Goal: Task Accomplishment & Management: Complete application form

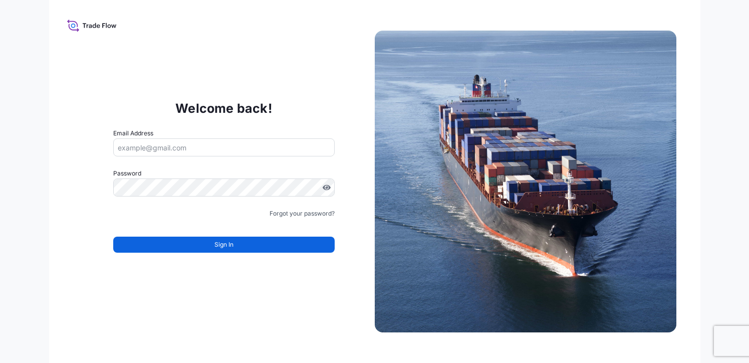
click at [323, 92] on div "Welcome back! Email Address Password Must include: Upper & lower case letters S…" at bounding box center [224, 181] width 302 height 206
click at [201, 245] on button "Sign In" at bounding box center [223, 245] width 221 height 16
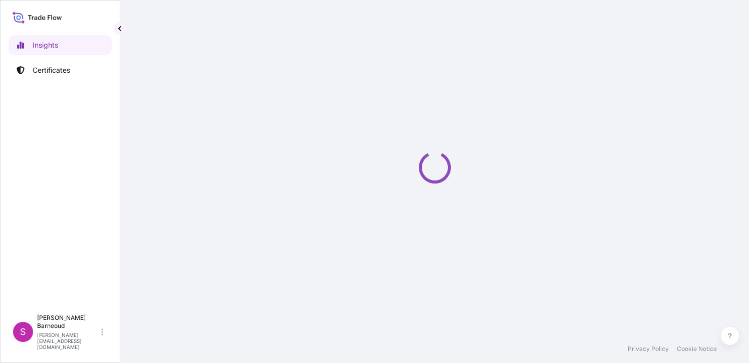
select select "2025"
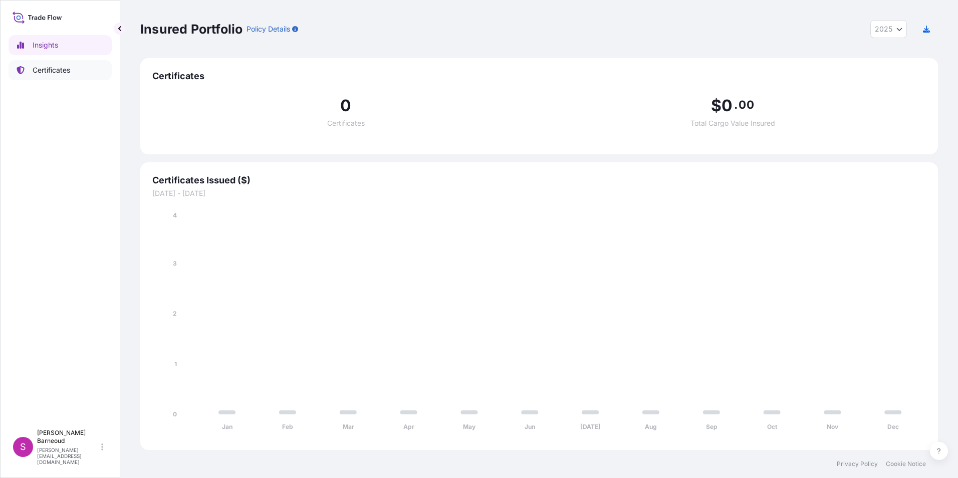
click at [48, 79] on link "Certificates" at bounding box center [60, 70] width 103 height 20
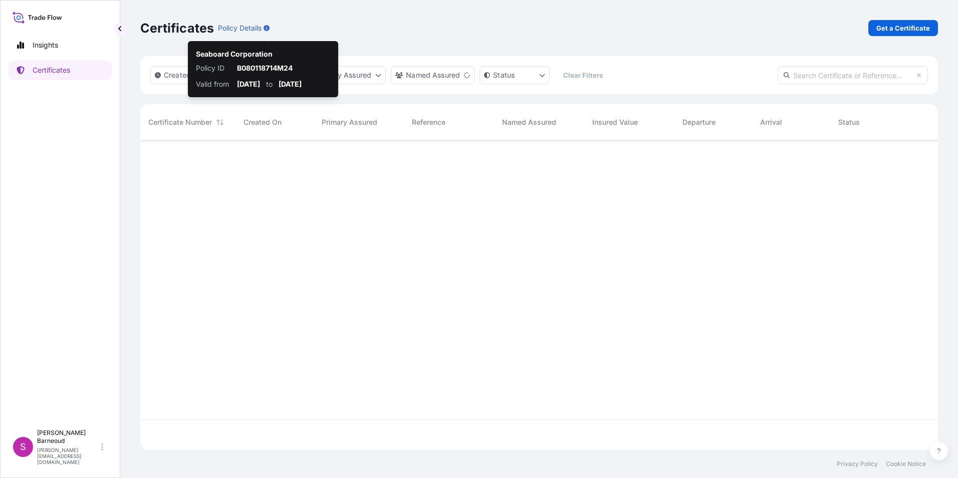
scroll to position [308, 790]
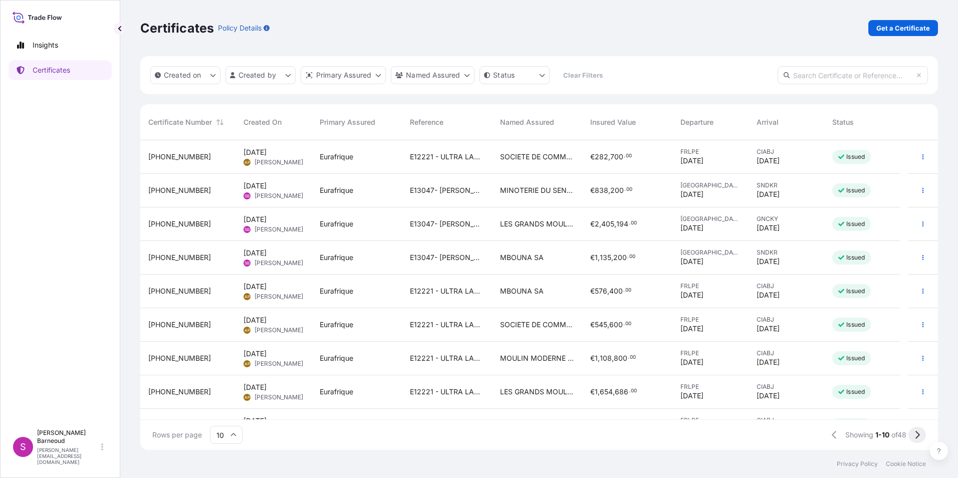
click at [749, 362] on button at bounding box center [917, 435] width 18 height 16
click at [749, 189] on icon "button" at bounding box center [923, 190] width 6 height 6
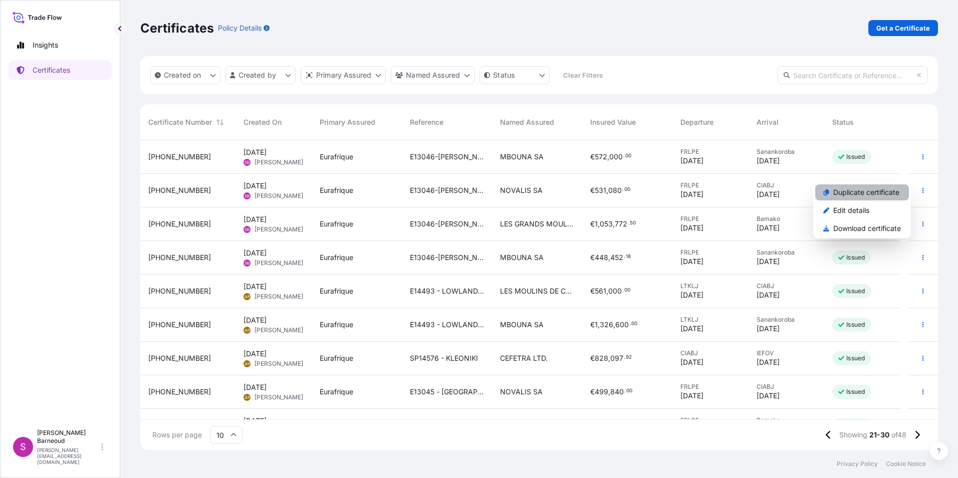
click at [749, 193] on p "Duplicate certificate" at bounding box center [866, 192] width 66 height 10
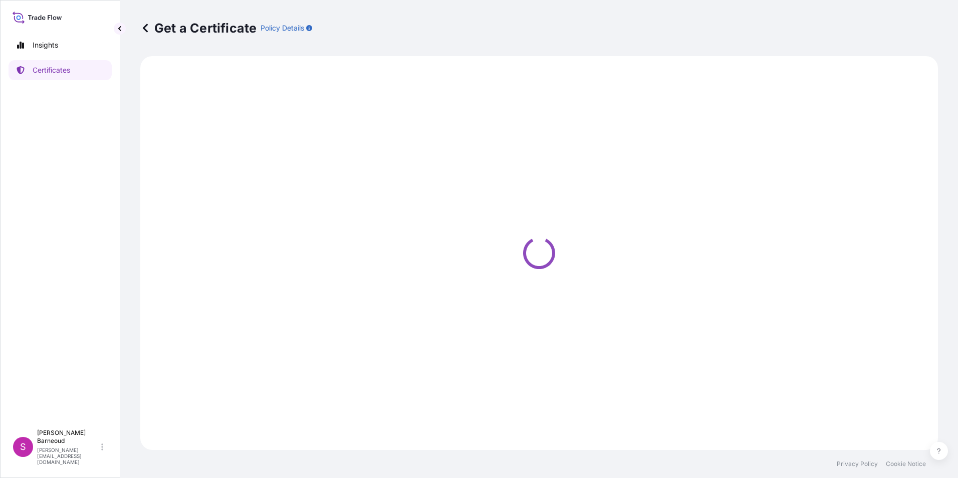
select select "Ocean Vessel"
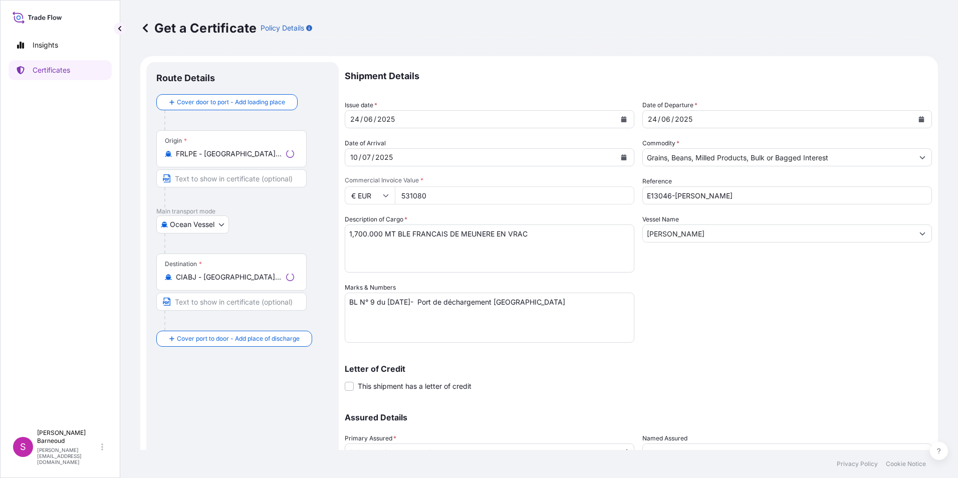
select select "31636"
click at [412, 120] on div "24 / 06 / 2025" at bounding box center [480, 119] width 271 height 18
click at [333, 118] on form "Route Details Cover door to port - Add loading place Place of loading Road / In…" at bounding box center [539, 296] width 798 height 480
click at [354, 117] on div "24" at bounding box center [354, 119] width 11 height 12
drag, startPoint x: 352, startPoint y: 117, endPoint x: 398, endPoint y: 120, distance: 45.7
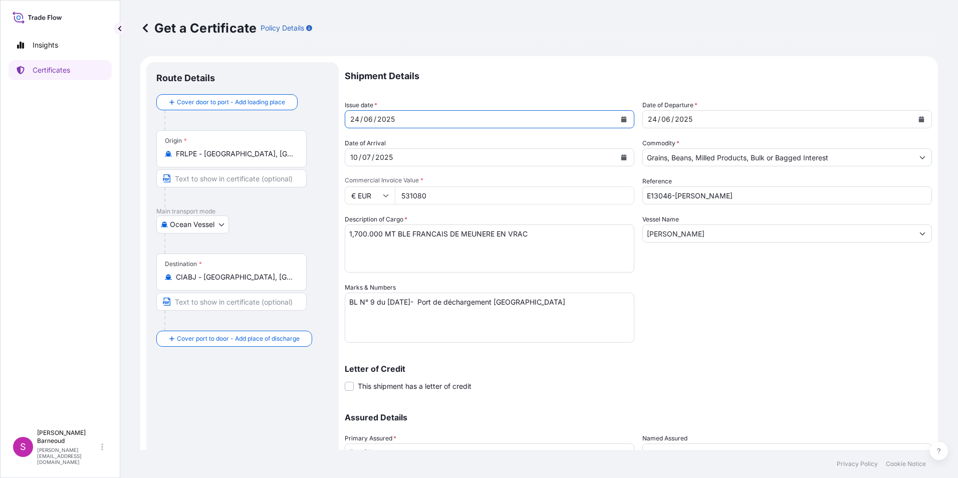
click at [398, 120] on div "24 / 06 / 2025" at bounding box center [480, 119] width 271 height 18
click at [395, 117] on div "24 / 06 / 2025" at bounding box center [480, 119] width 271 height 18
click at [621, 122] on icon "Calendar" at bounding box center [624, 119] width 6 height 6
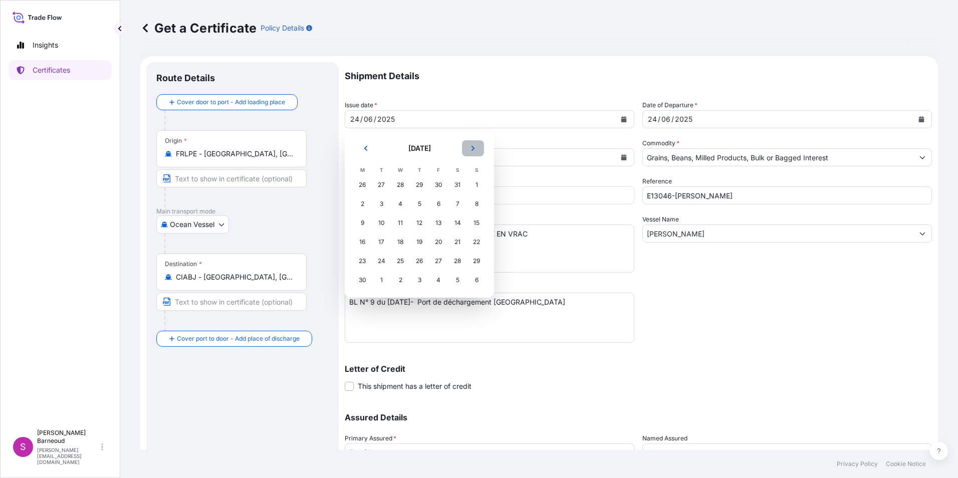
click at [472, 149] on icon "Next" at bounding box center [473, 148] width 6 height 6
click at [416, 222] on div "14" at bounding box center [419, 223] width 18 height 18
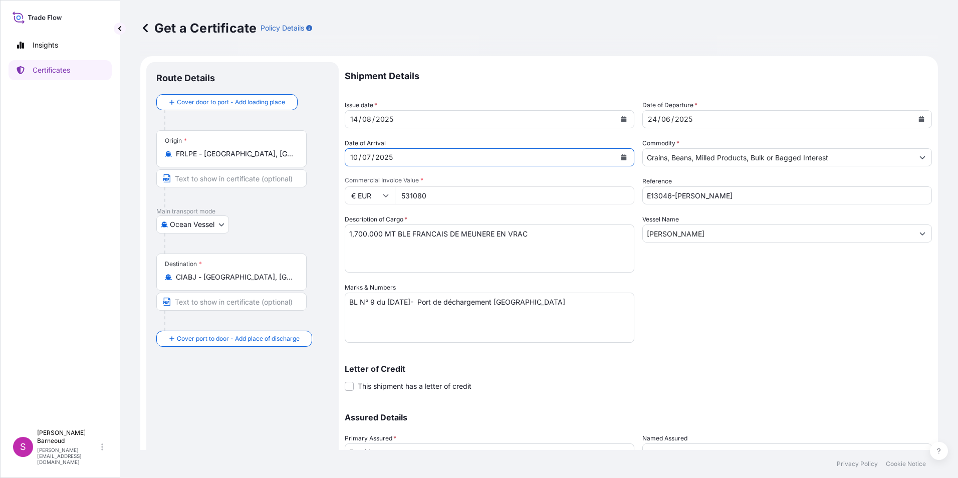
click at [621, 155] on icon "Calendar" at bounding box center [624, 157] width 6 height 6
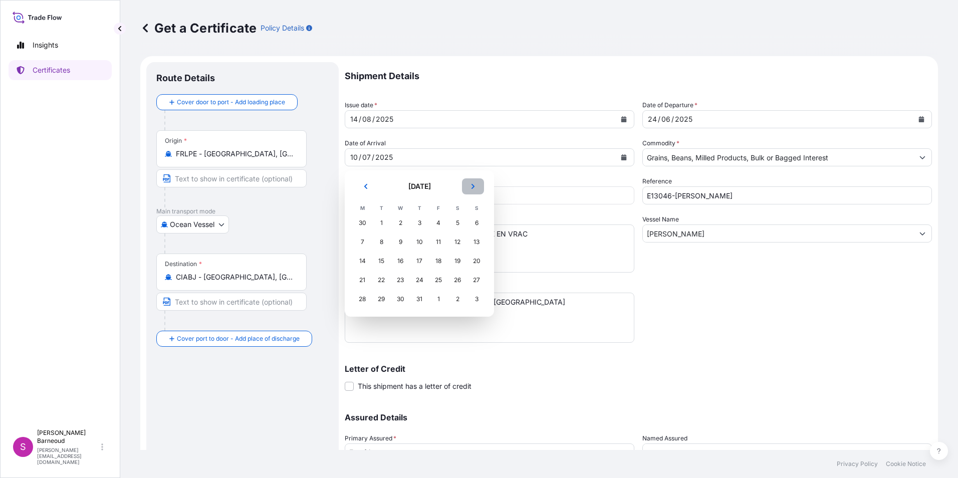
click at [466, 187] on button "Next" at bounding box center [473, 186] width 22 height 16
click at [358, 225] on div "1" at bounding box center [362, 223] width 18 height 18
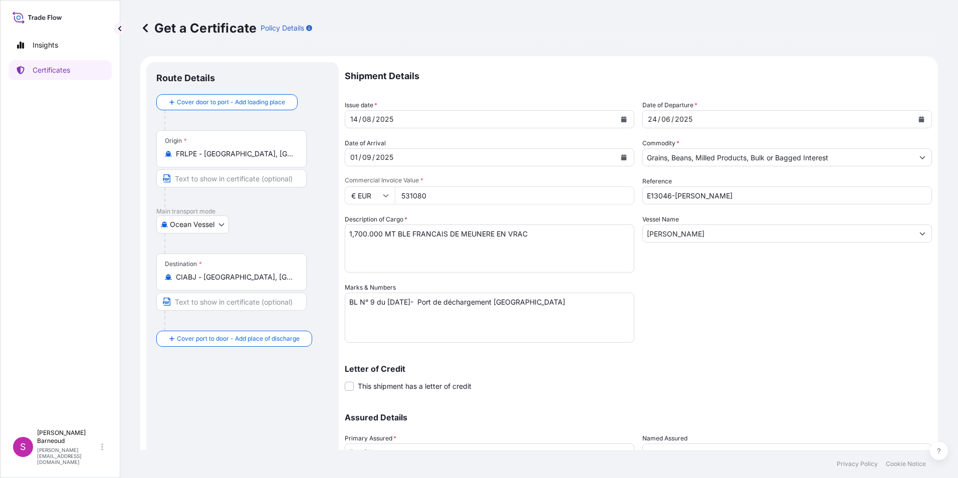
click at [430, 196] on input "531080" at bounding box center [515, 195] width 240 height 18
drag, startPoint x: 431, startPoint y: 196, endPoint x: 385, endPoint y: 196, distance: 46.1
click at [385, 196] on div "€ EUR 531080" at bounding box center [490, 195] width 290 height 18
drag, startPoint x: 428, startPoint y: 196, endPoint x: 387, endPoint y: 196, distance: 41.6
click at [387, 196] on div "€ EUR 531080" at bounding box center [490, 195] width 290 height 18
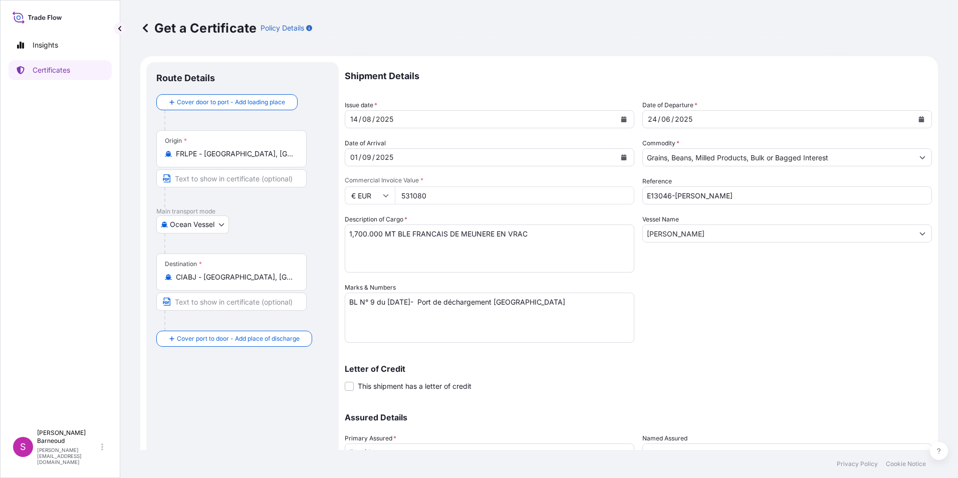
click at [428, 193] on input "531080" at bounding box center [515, 195] width 240 height 18
paste input "1039500.00"
drag, startPoint x: 425, startPoint y: 198, endPoint x: 373, endPoint y: 197, distance: 51.6
click at [375, 197] on div "€ EUR 5310801039500.00" at bounding box center [490, 195] width 290 height 18
click at [464, 193] on input "1039500.00" at bounding box center [515, 195] width 240 height 18
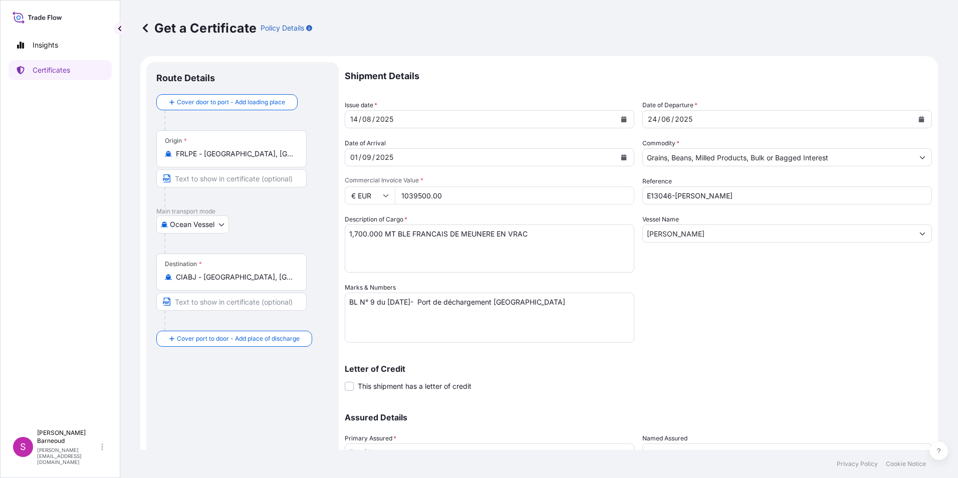
type input "1039500.00"
drag, startPoint x: 350, startPoint y: 233, endPoint x: 562, endPoint y: 236, distance: 211.5
click at [562, 236] on textarea "1,700.000 MT BLE FRANCAIS DE MEUNERE EN VRAC" at bounding box center [490, 248] width 290 height 48
paste textarea "3500 tm Blé Français de meunerie en vrac"
click at [527, 228] on textarea "1,700.000 MT BLE FRANCAIS DE MEUNERE EN VRAC" at bounding box center [490, 248] width 290 height 48
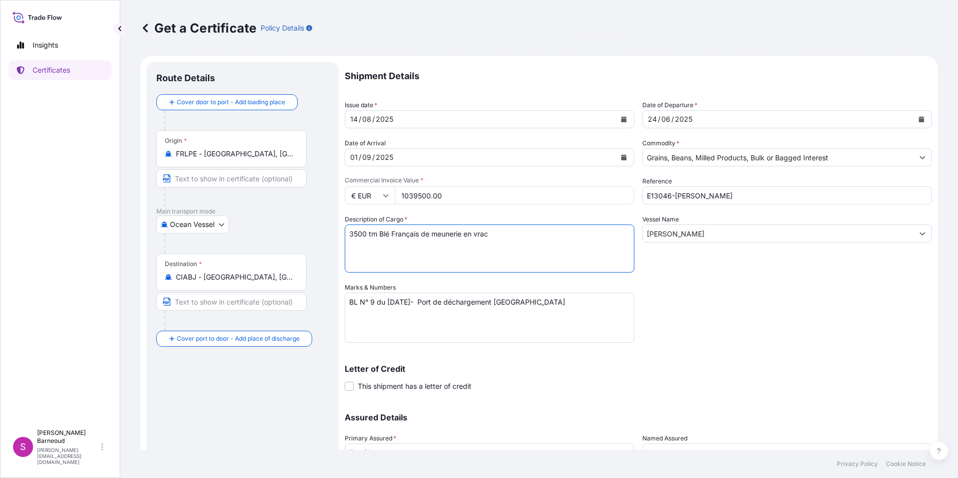
type textarea "3500 tm Blé Français de meunerie en vrac"
click at [749, 119] on button "Calendar" at bounding box center [921, 119] width 16 height 16
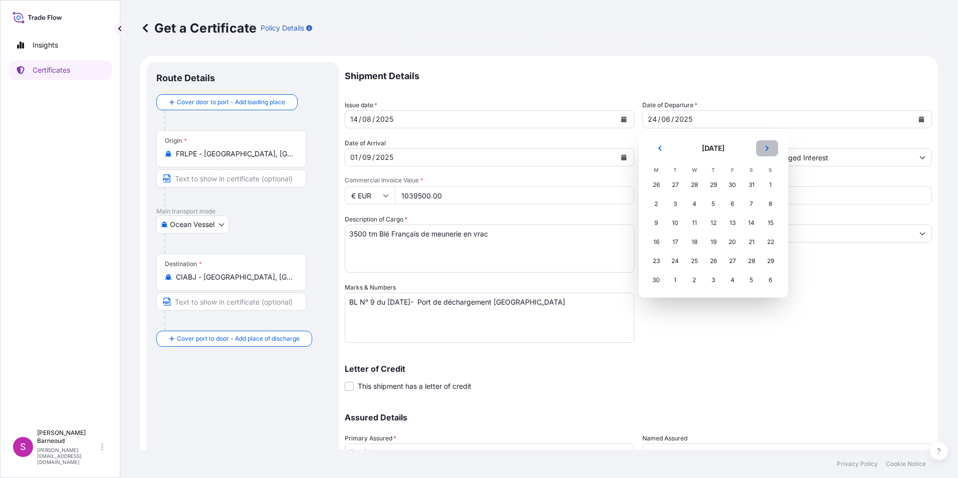
click at [749, 149] on icon "Next" at bounding box center [767, 148] width 6 height 6
click at [713, 224] on div "14" at bounding box center [714, 223] width 18 height 18
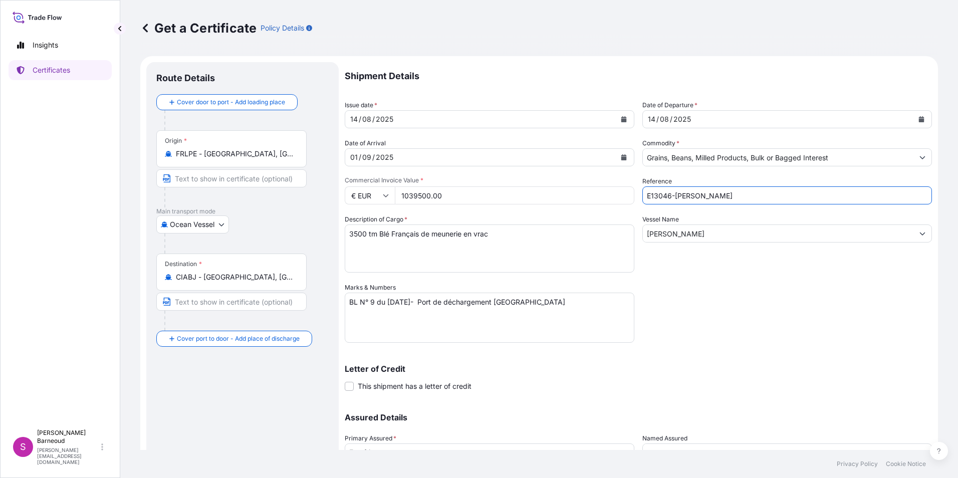
drag, startPoint x: 707, startPoint y: 194, endPoint x: 608, endPoint y: 193, distance: 99.2
click at [608, 193] on div "Shipment Details Issue date * 14 / 08 / 2025 Date of Departure * 14 / 08 / 2025…" at bounding box center [638, 281] width 587 height 439
type input "E13048- DESERT LION"
click at [689, 244] on div "Vessel Name BEATRICE" at bounding box center [787, 243] width 290 height 58
drag, startPoint x: 689, startPoint y: 236, endPoint x: 684, endPoint y: 235, distance: 5.6
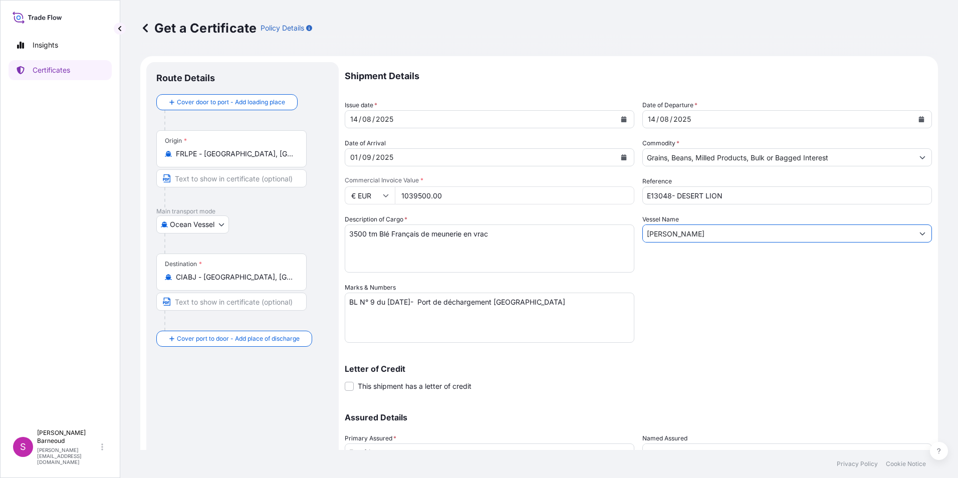
click at [687, 236] on input "BEATRICE" at bounding box center [778, 233] width 271 height 18
drag, startPoint x: 684, startPoint y: 235, endPoint x: 610, endPoint y: 235, distance: 74.2
click at [610, 235] on div "Shipment Details Issue date * 14 / 08 / 2025 Date of Departure * 14 / 08 / 2025…" at bounding box center [638, 281] width 587 height 439
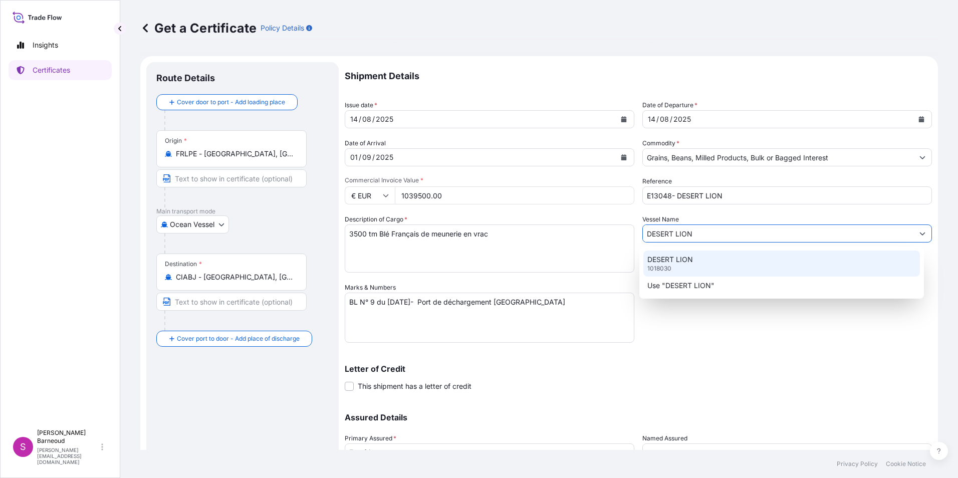
click at [679, 262] on p "DESERT LION" at bounding box center [670, 260] width 46 height 10
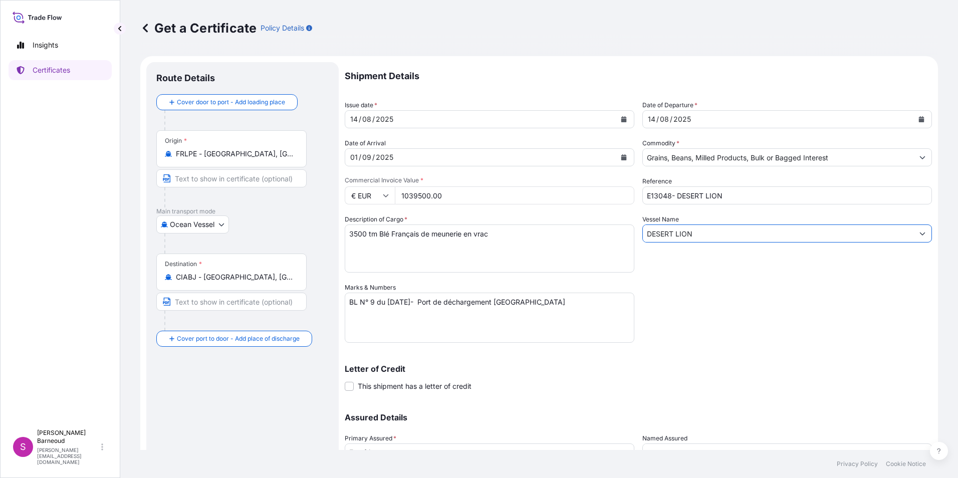
type input "DESERT LION"
click at [466, 192] on input "1039500.00" at bounding box center [515, 195] width 240 height 18
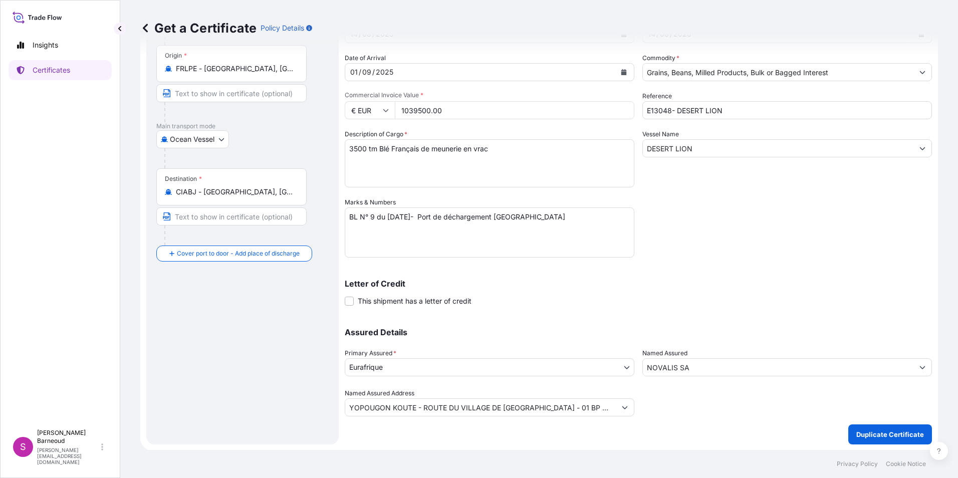
scroll to position [86, 0]
click at [749, 362] on p "Duplicate Certificate" at bounding box center [890, 434] width 68 height 10
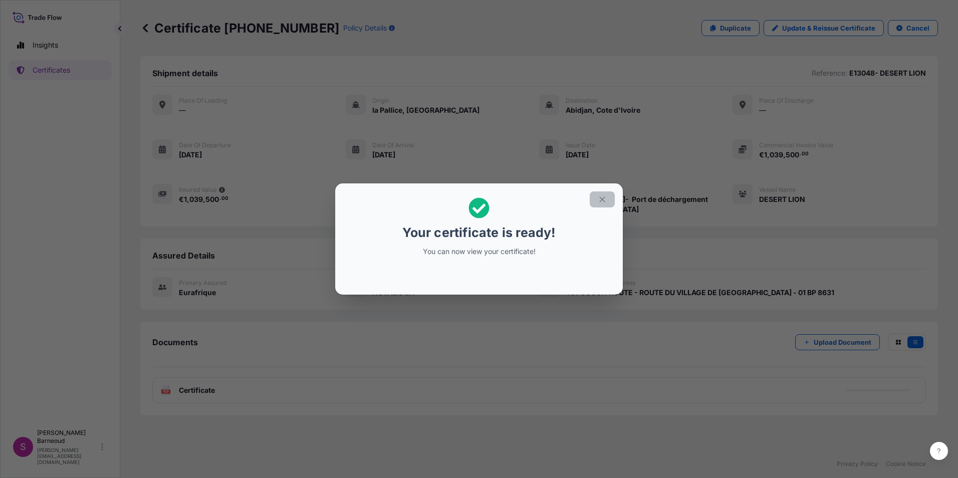
click at [601, 199] on icon "button" at bounding box center [602, 199] width 9 height 9
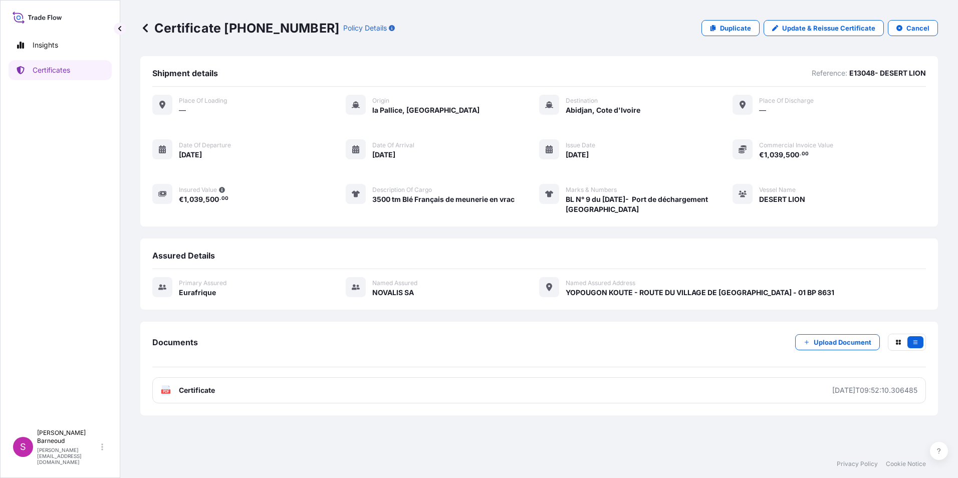
click at [204, 102] on span "Place of Loading" at bounding box center [203, 101] width 48 height 8
click at [141, 28] on icon at bounding box center [145, 28] width 10 height 10
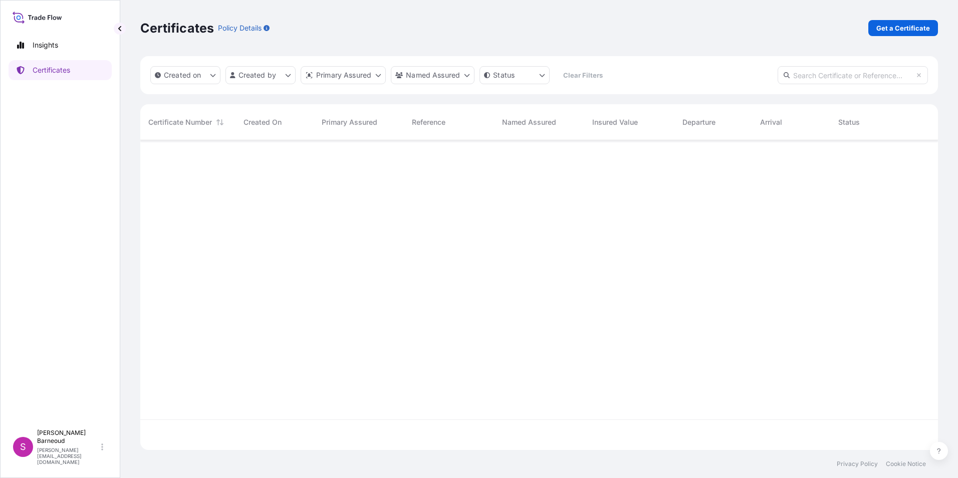
scroll to position [308, 790]
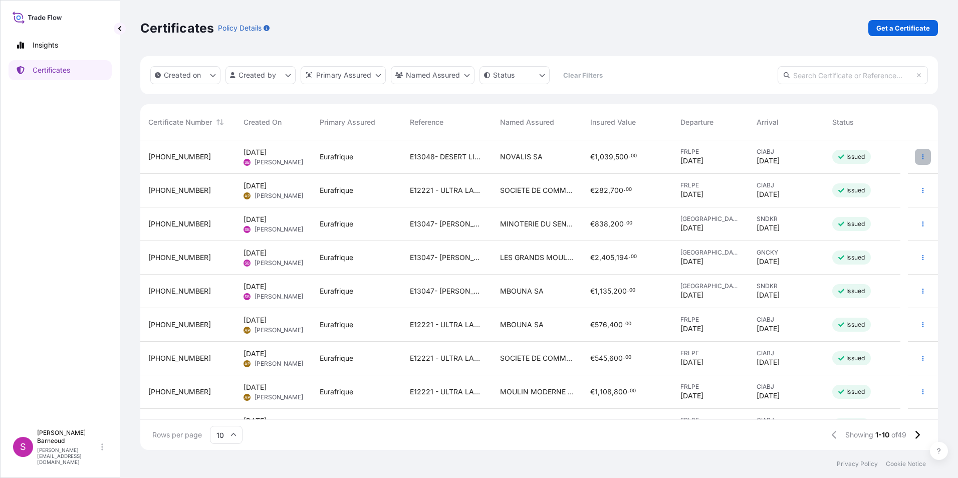
click at [749, 155] on icon "button" at bounding box center [923, 157] width 6 height 6
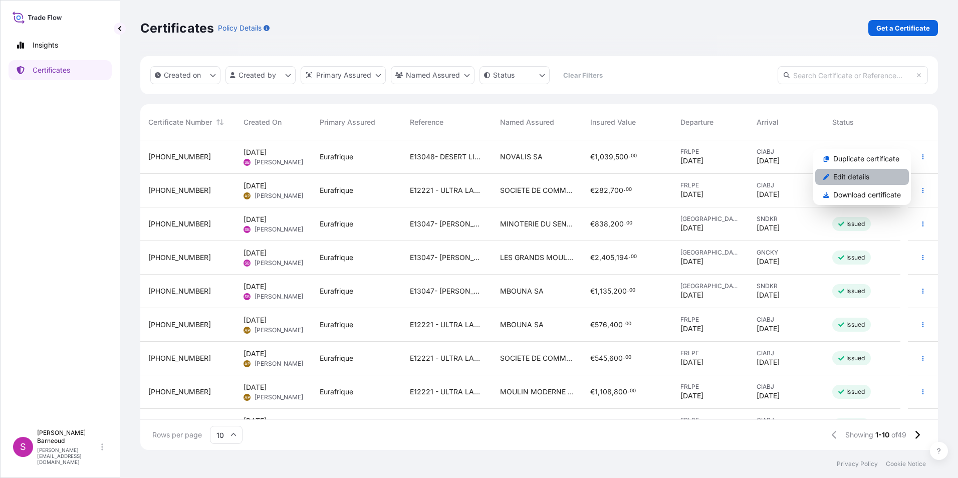
click at [749, 172] on p "Edit details" at bounding box center [851, 177] width 36 height 10
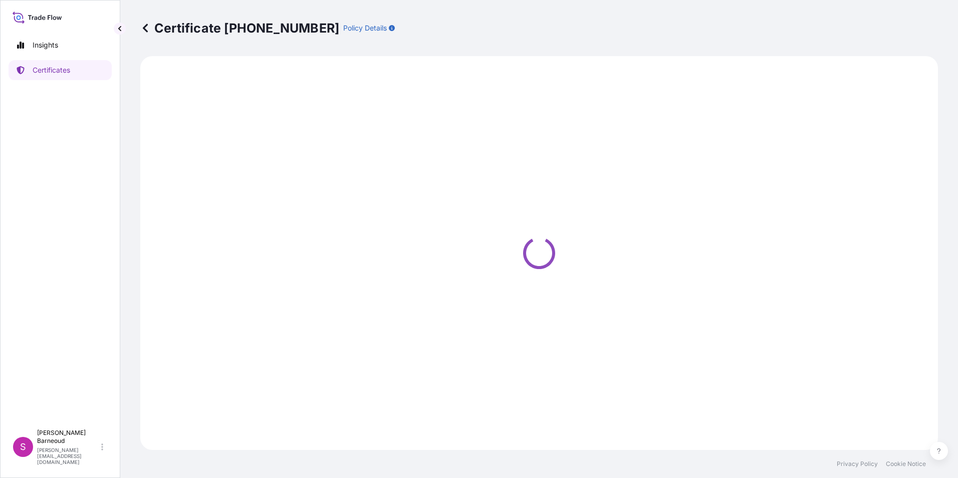
select select "Ocean Vessel"
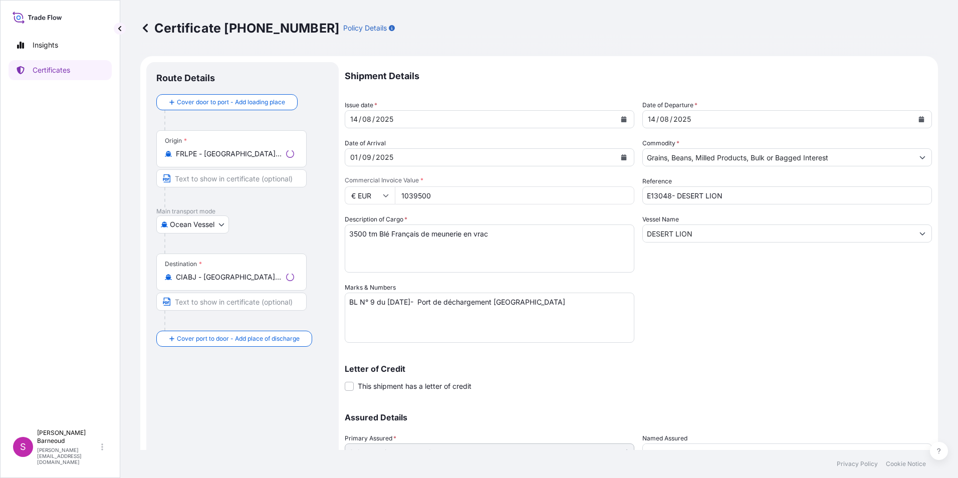
select select "31636"
click at [193, 178] on input "Text to appear on certificate" at bounding box center [231, 178] width 150 height 18
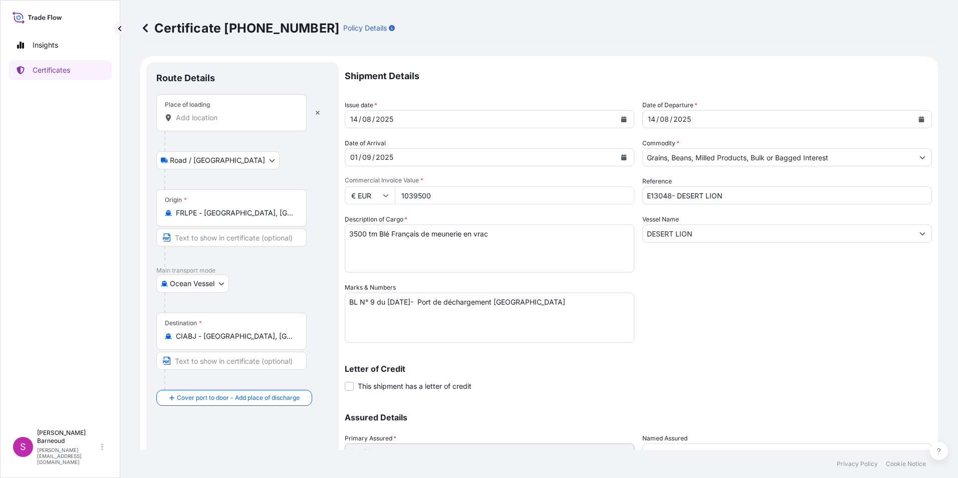
click at [194, 120] on input "Place of loading" at bounding box center [235, 118] width 118 height 10
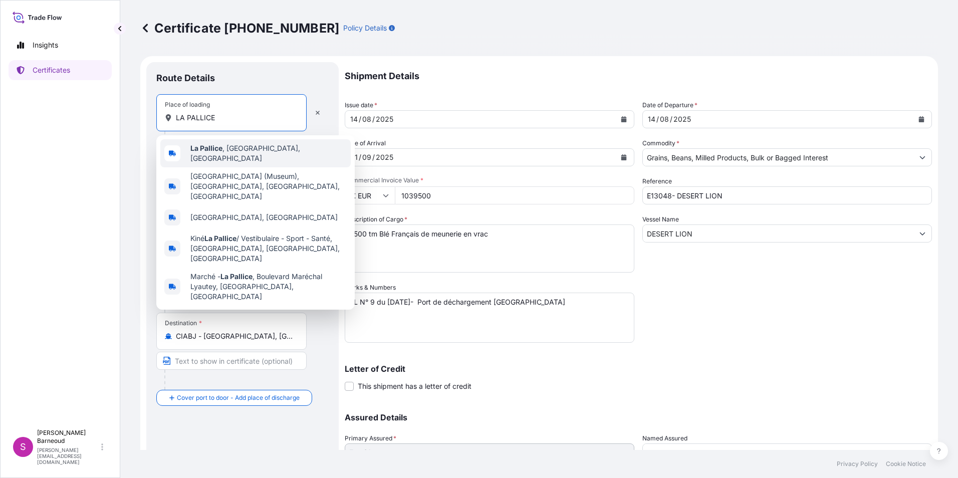
click at [208, 146] on div "La Pallice , La Rochelle, France" at bounding box center [255, 153] width 190 height 28
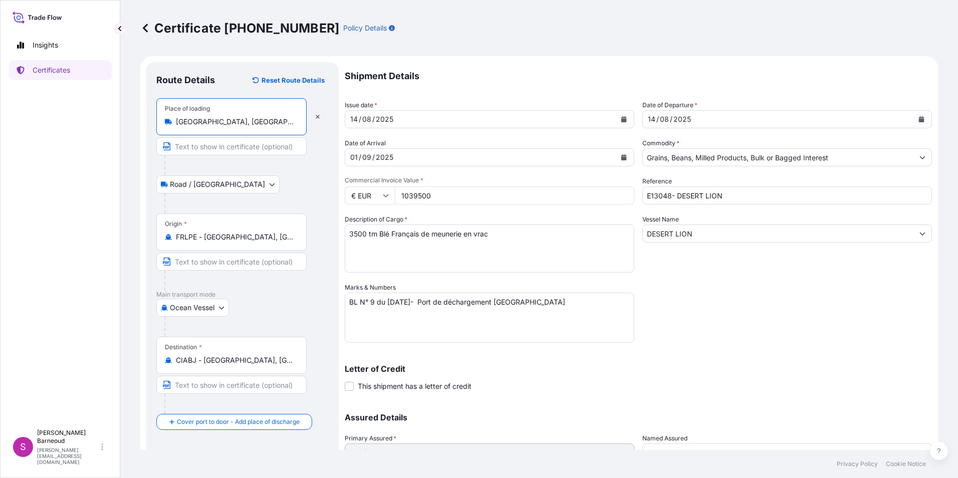
scroll to position [86, 0]
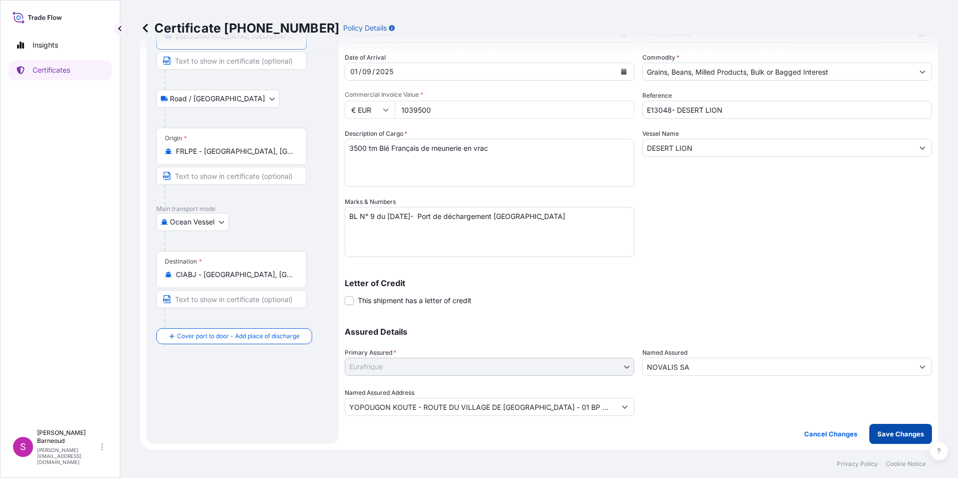
type input "La Pallice, La Rochelle, France"
click at [749, 362] on p "Save Changes" at bounding box center [900, 434] width 47 height 10
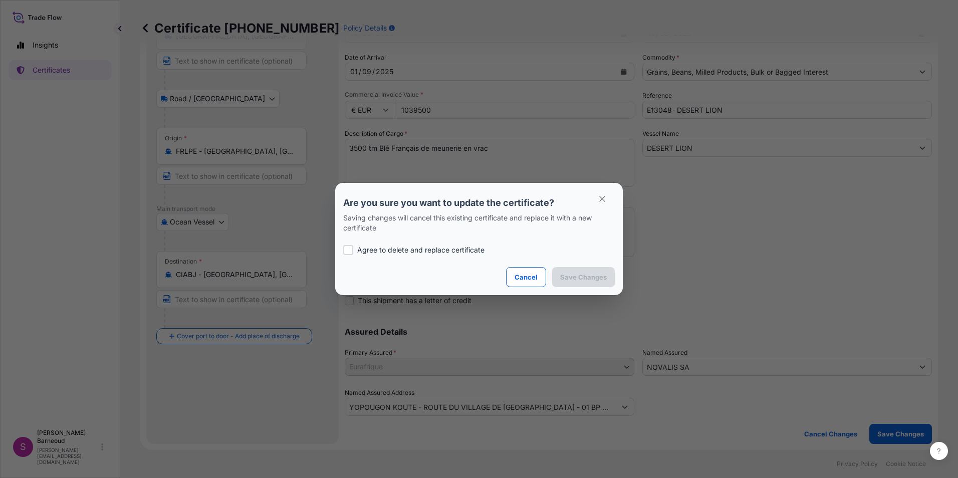
click at [351, 255] on div "Agree to delete and replace certificate" at bounding box center [479, 250] width 272 height 34
click at [355, 251] on label "Agree to delete and replace certificate" at bounding box center [479, 250] width 272 height 10
checkbox input "true"
click at [573, 280] on p "Save Changes" at bounding box center [583, 277] width 47 height 10
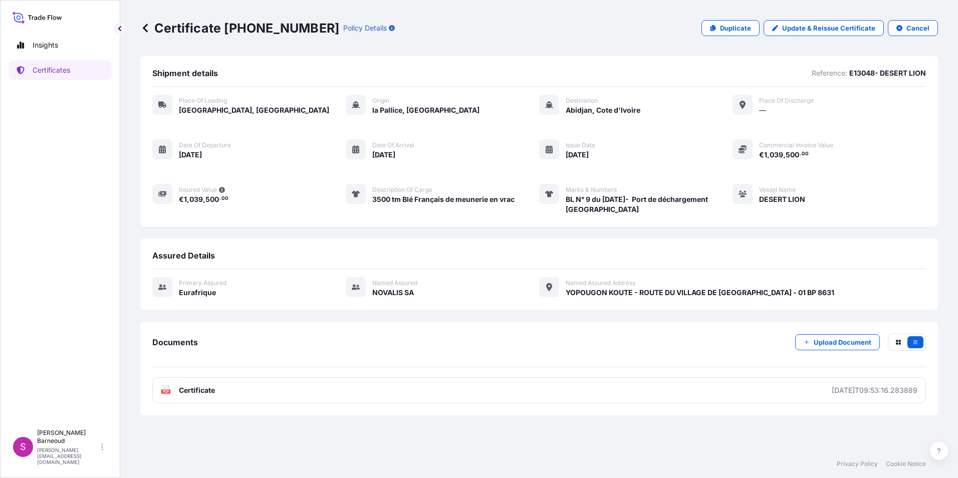
click at [144, 30] on icon at bounding box center [145, 28] width 5 height 9
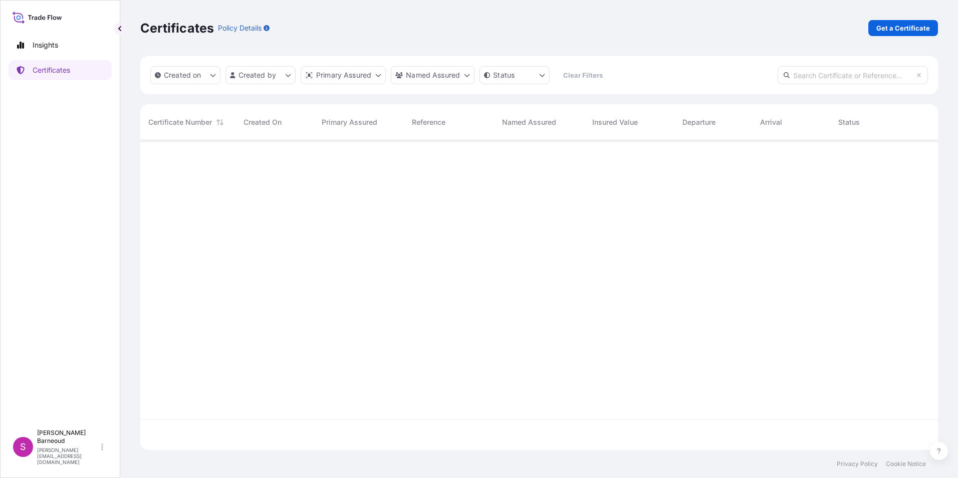
scroll to position [308, 790]
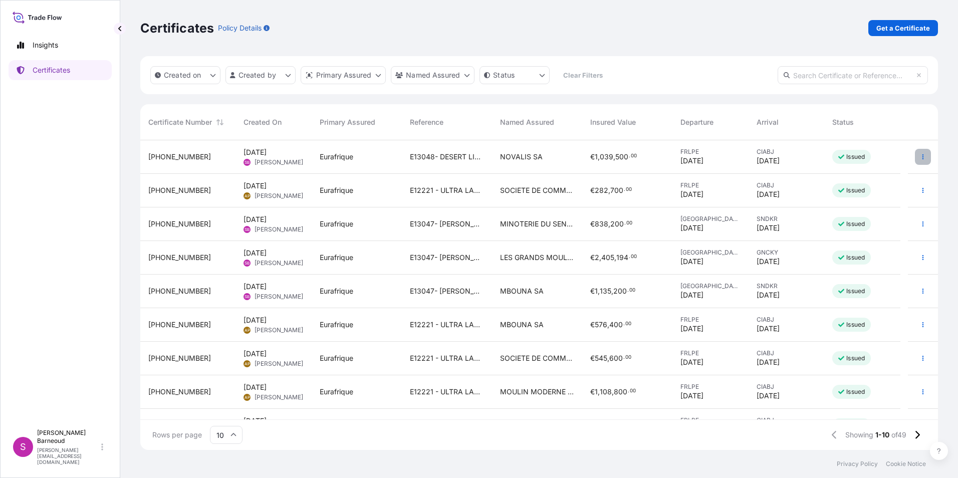
click at [749, 155] on icon "button" at bounding box center [923, 157] width 6 height 6
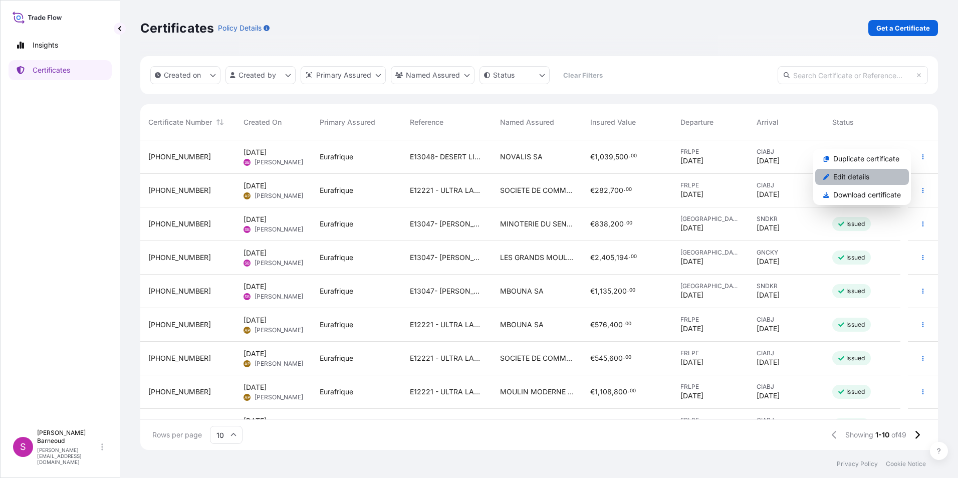
click at [749, 176] on p "Edit details" at bounding box center [851, 177] width 36 height 10
select select "Road / Inland"
select select "Ocean Vessel"
select select "31636"
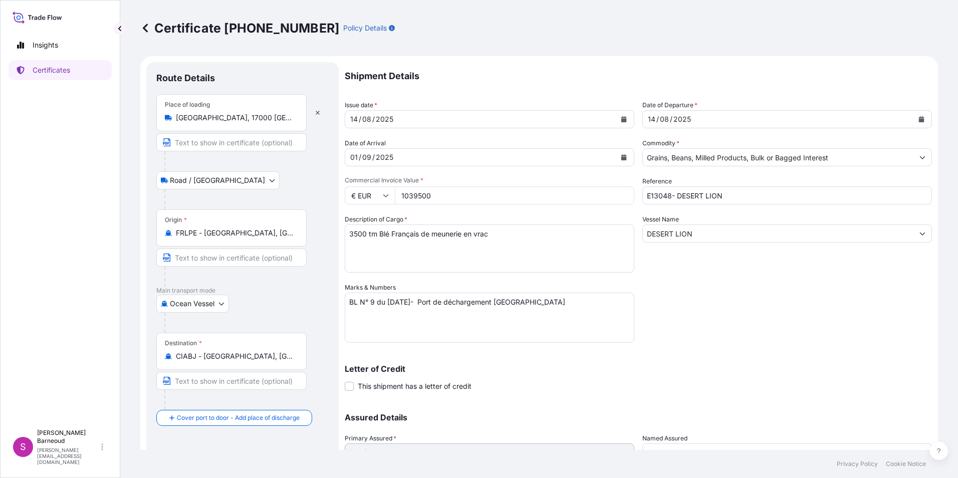
click at [270, 112] on div "Place of loading La Pallice, 17000 La Rochelle, France" at bounding box center [231, 112] width 150 height 37
click at [270, 113] on input "La Pallice, 17000 La Rochelle, France" at bounding box center [235, 118] width 118 height 10
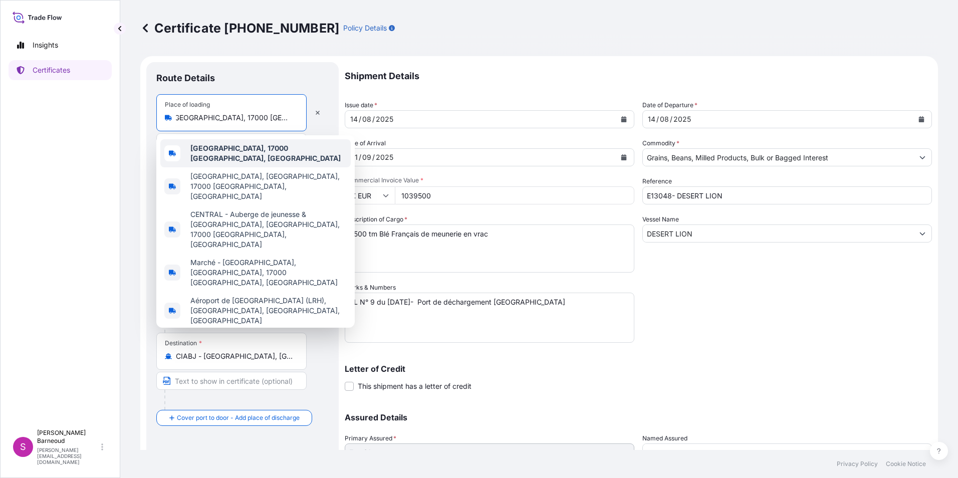
click at [267, 77] on div "Route Details" at bounding box center [242, 83] width 172 height 22
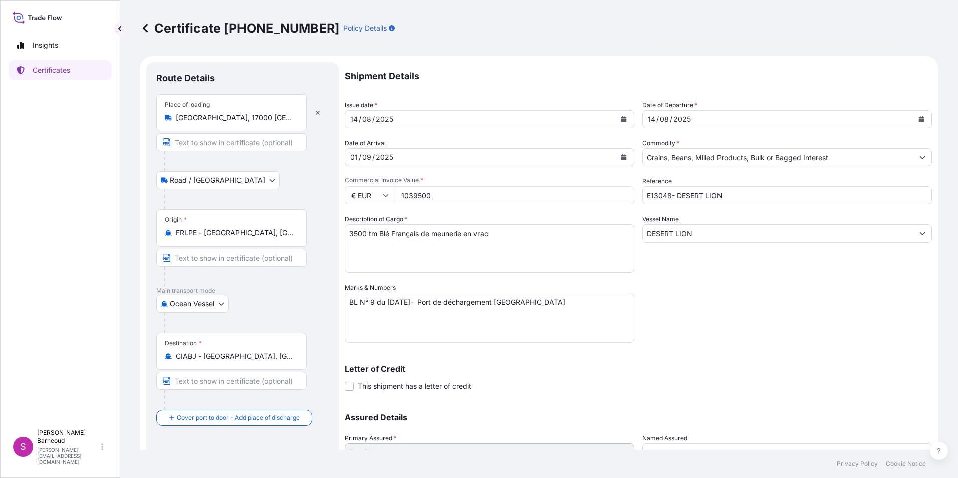
click at [230, 144] on input "Text to appear on certificate" at bounding box center [231, 142] width 150 height 18
type input "LA PALLICE, FRANCE"
click at [220, 184] on body "Insights Certificates S Stéphanie Barneoud stephanie.barneoud@eurafrique.mc Cer…" at bounding box center [479, 239] width 958 height 478
drag, startPoint x: 160, startPoint y: 175, endPoint x: 168, endPoint y: 162, distance: 15.6
click at [168, 162] on div at bounding box center [246, 161] width 164 height 20
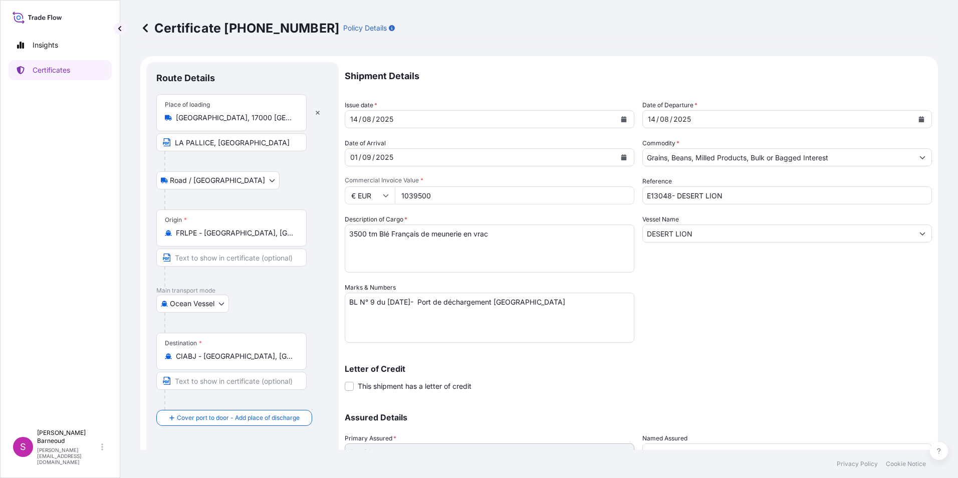
click at [164, 177] on body "Insights Certificates S Stéphanie Barneoud stephanie.barneoud@eurafrique.mc Cer…" at bounding box center [479, 239] width 958 height 478
click at [168, 203] on icon at bounding box center [167, 206] width 7 height 7
click at [215, 181] on body "Insights Certificates S Stéphanie Barneoud stephanie.barneoud@eurafrique.mc Cer…" at bounding box center [479, 239] width 958 height 478
click at [216, 181] on body "Insights Certificates S Stéphanie Barneoud stephanie.barneoud@eurafrique.mc Cer…" at bounding box center [479, 239] width 958 height 478
click at [749, 356] on div "Letter of Credit This shipment has a letter of credit Letter of credit * Letter…" at bounding box center [638, 372] width 587 height 39
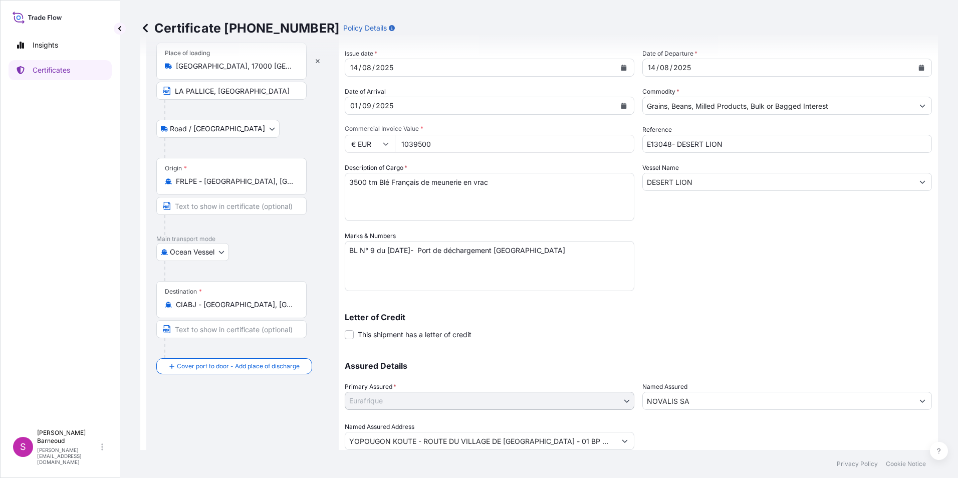
scroll to position [86, 0]
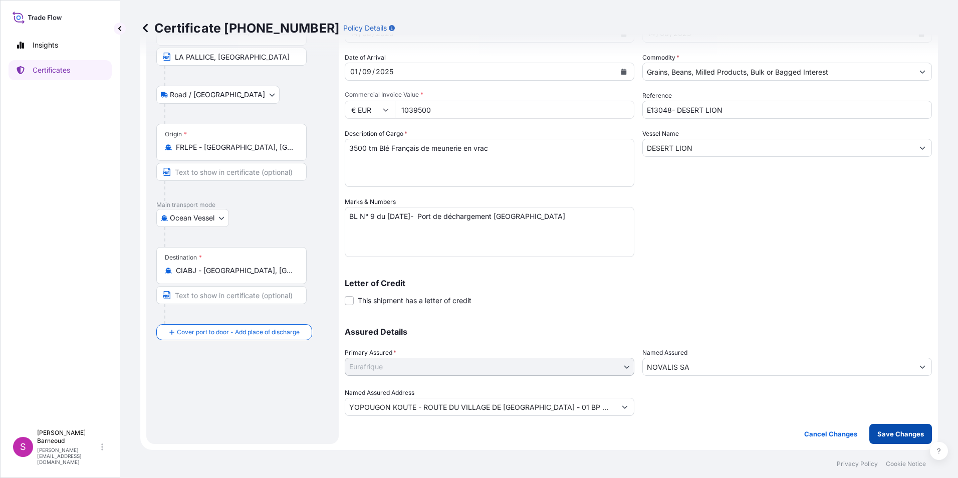
click at [749, 362] on p "Save Changes" at bounding box center [900, 434] width 47 height 10
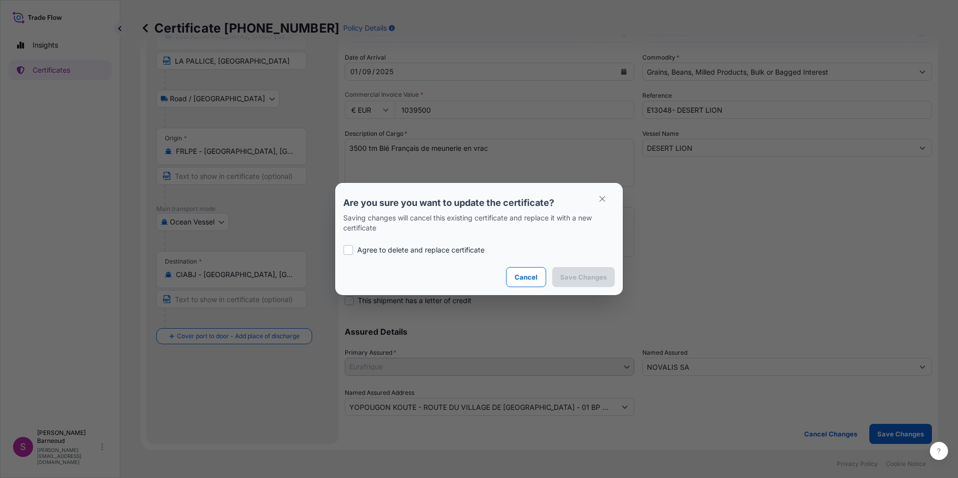
click at [400, 246] on p "Agree to delete and replace certificate" at bounding box center [420, 250] width 127 height 10
checkbox input "true"
click at [522, 274] on p "Cancel" at bounding box center [526, 277] width 23 height 10
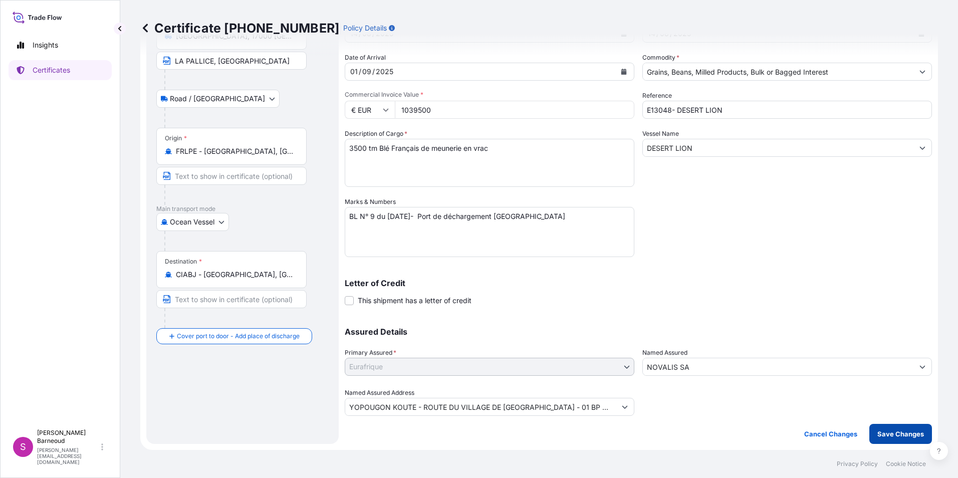
click at [749, 362] on button "Save Changes" at bounding box center [900, 434] width 63 height 20
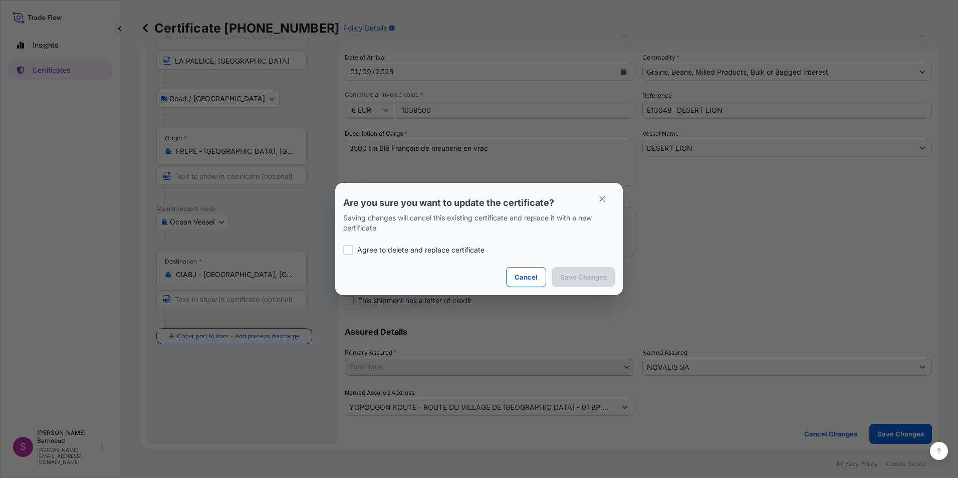
click at [356, 248] on label "Agree to delete and replace certificate" at bounding box center [479, 250] width 272 height 10
checkbox input "true"
click at [597, 279] on p "Save Changes" at bounding box center [583, 277] width 47 height 10
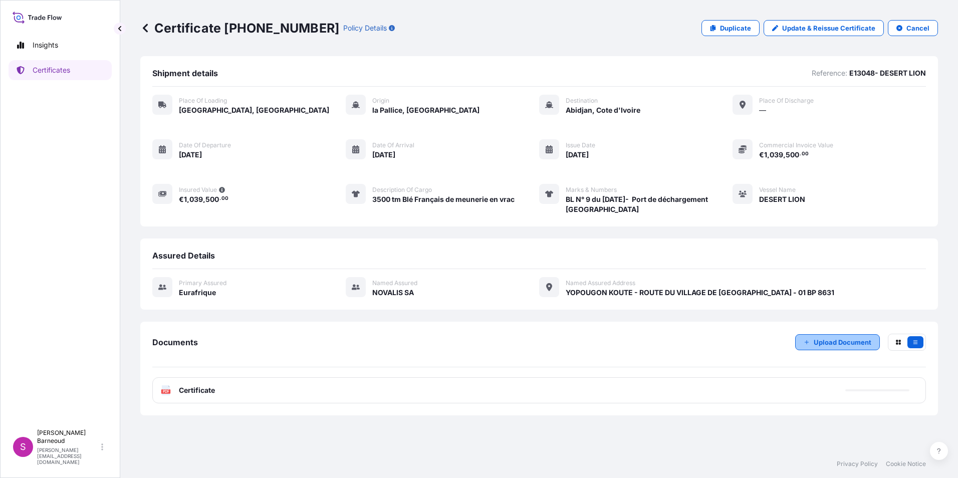
click at [749, 343] on p "Upload Document" at bounding box center [843, 342] width 58 height 10
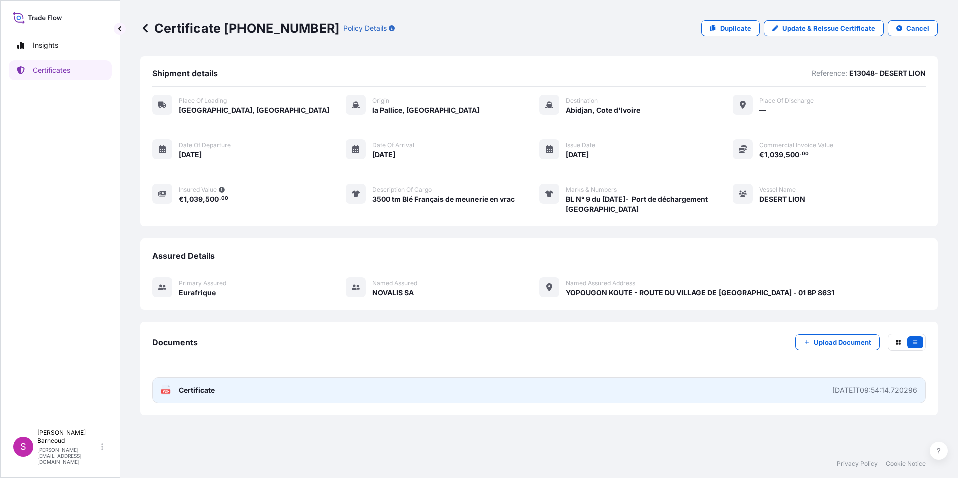
click at [191, 362] on span "Certificate" at bounding box center [197, 390] width 36 height 10
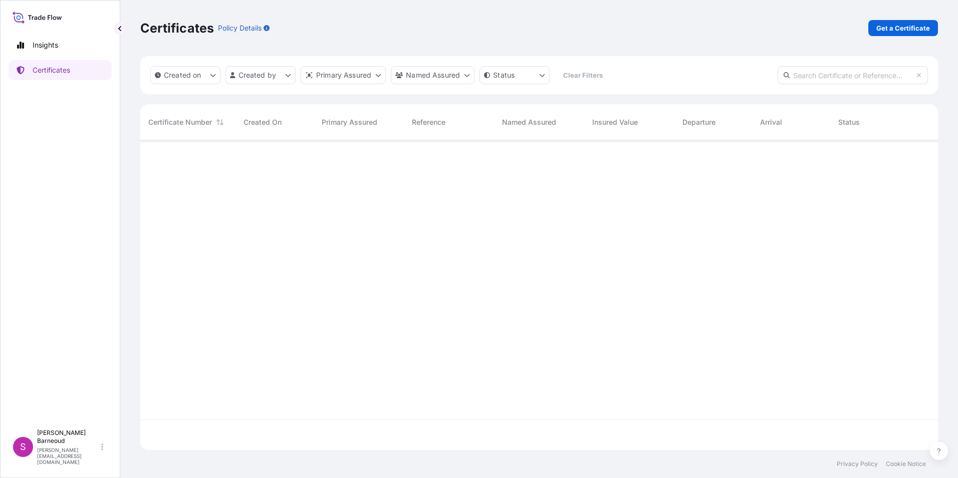
scroll to position [308, 790]
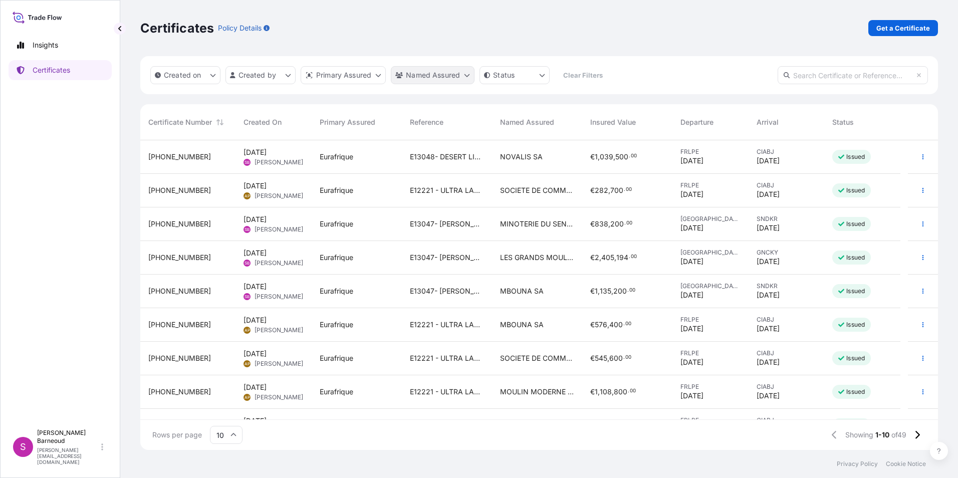
click at [467, 77] on html "Insights Certificates S Stéphanie Barneoud stephanie.barneoud@eurafrique.mc Cer…" at bounding box center [479, 239] width 958 height 478
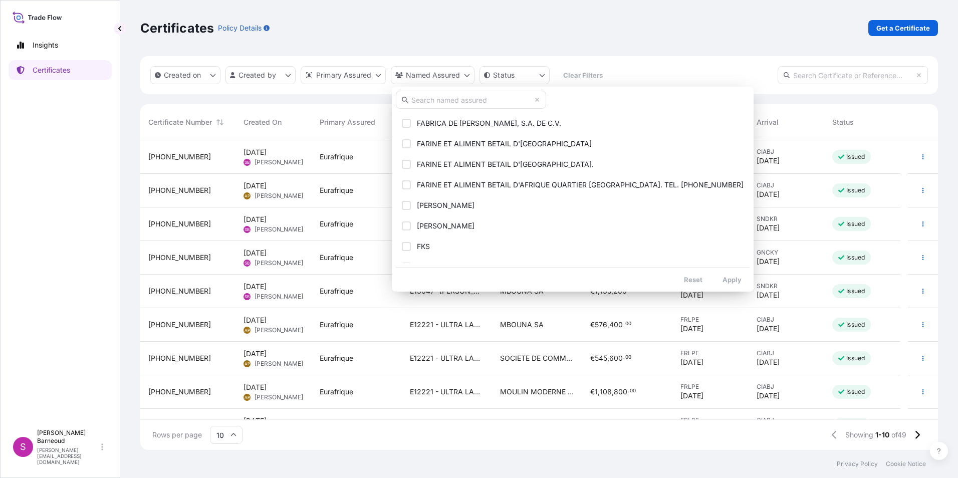
scroll to position [551, 0]
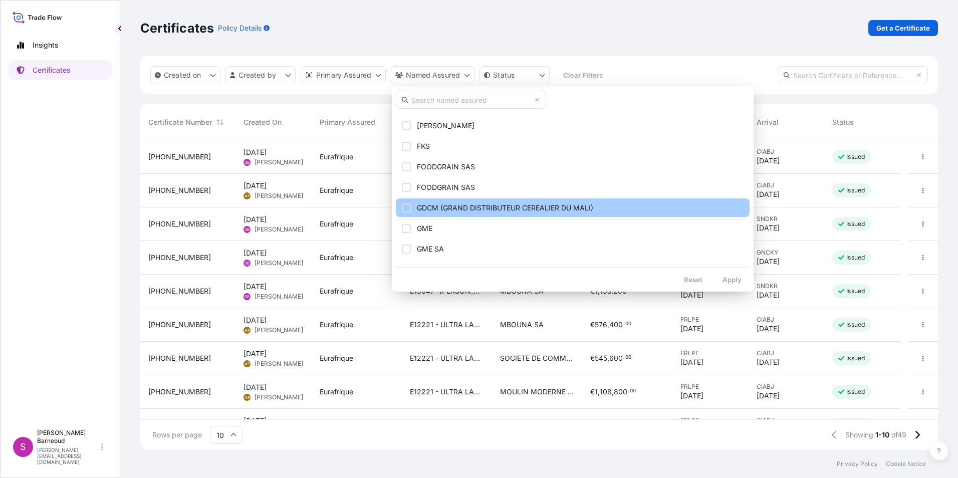
click at [408, 208] on div "Select Option" at bounding box center [406, 207] width 9 height 9
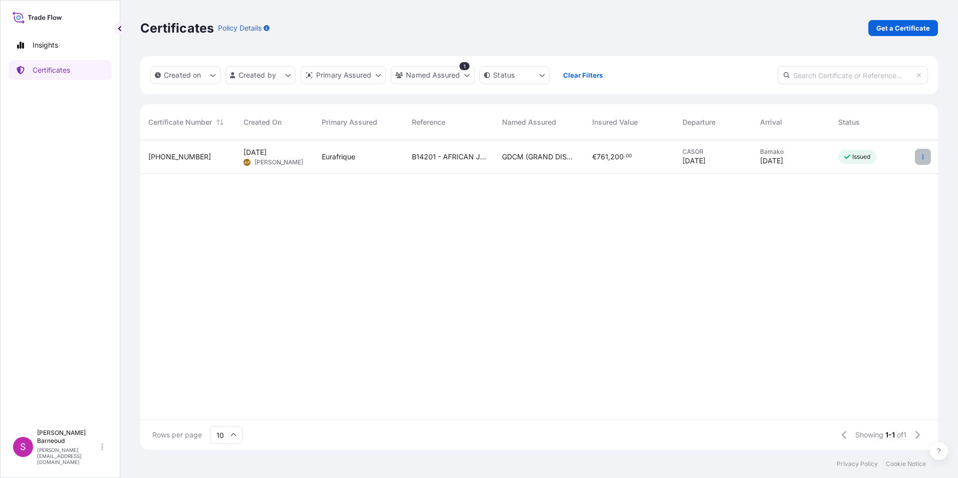
click at [749, 160] on button "button" at bounding box center [923, 157] width 16 height 16
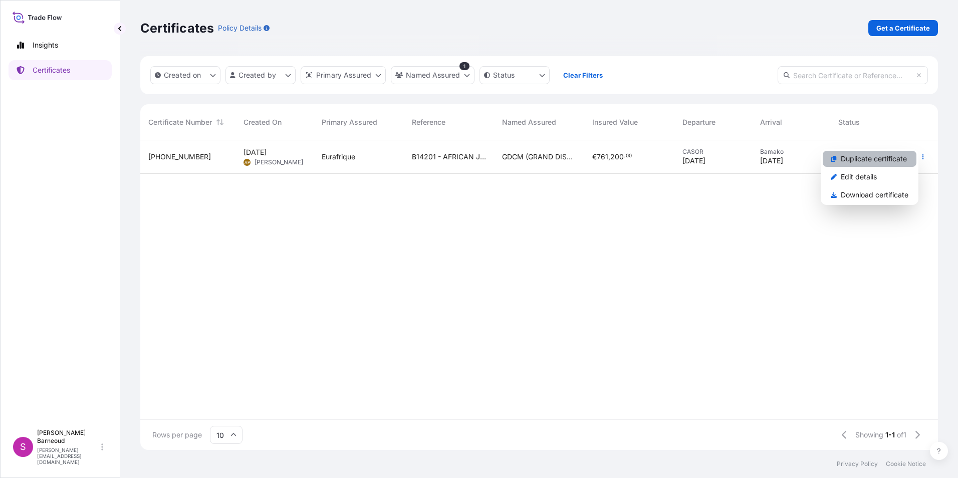
click at [749, 161] on p "Duplicate certificate" at bounding box center [874, 159] width 66 height 10
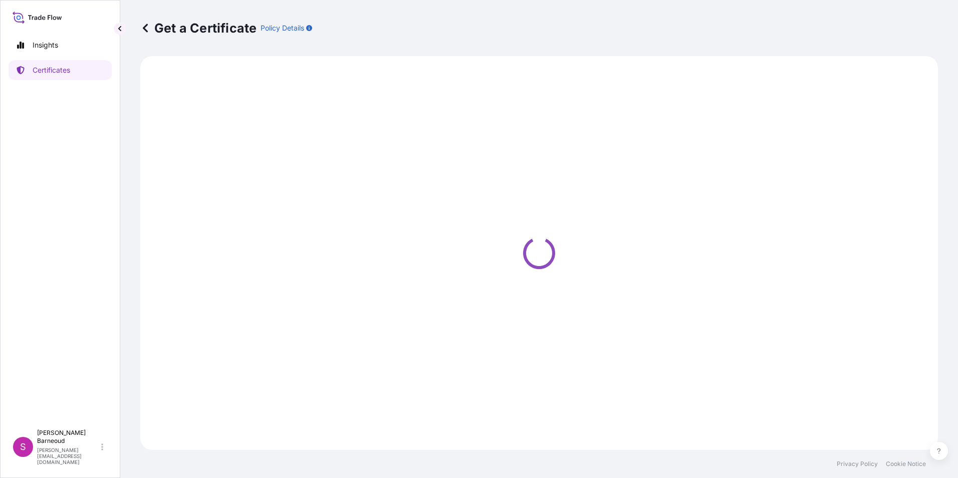
select select "Ocean Vessel"
select select "31636"
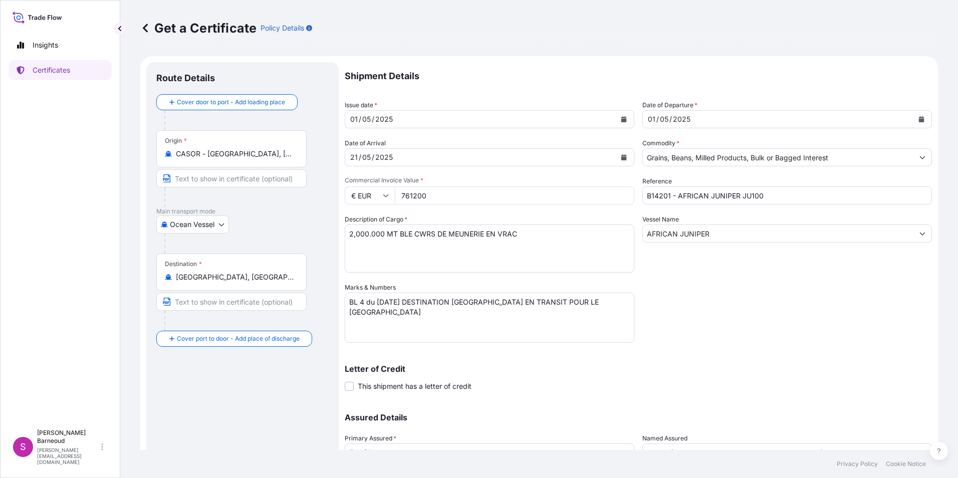
click at [621, 120] on icon "Calendar" at bounding box center [624, 119] width 6 height 6
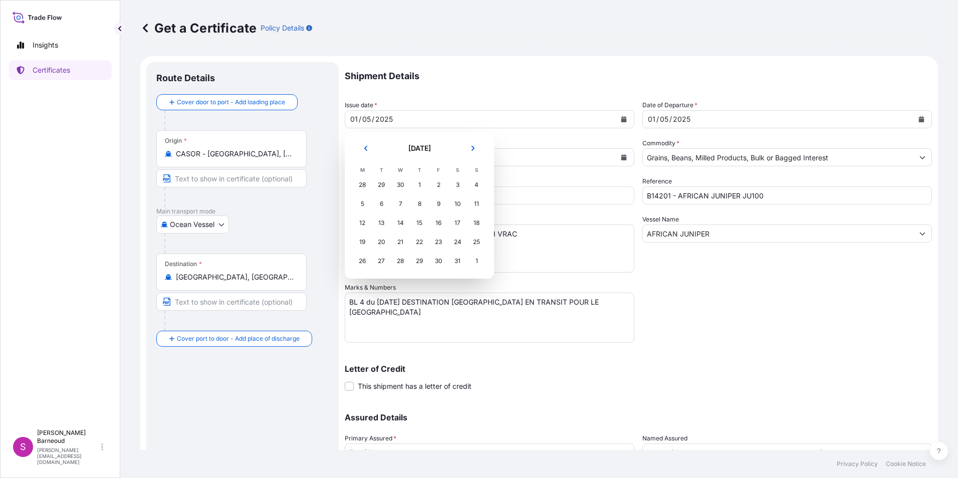
click at [473, 147] on icon "Next" at bounding box center [473, 148] width 3 height 5
click at [418, 229] on div "14" at bounding box center [419, 223] width 18 height 18
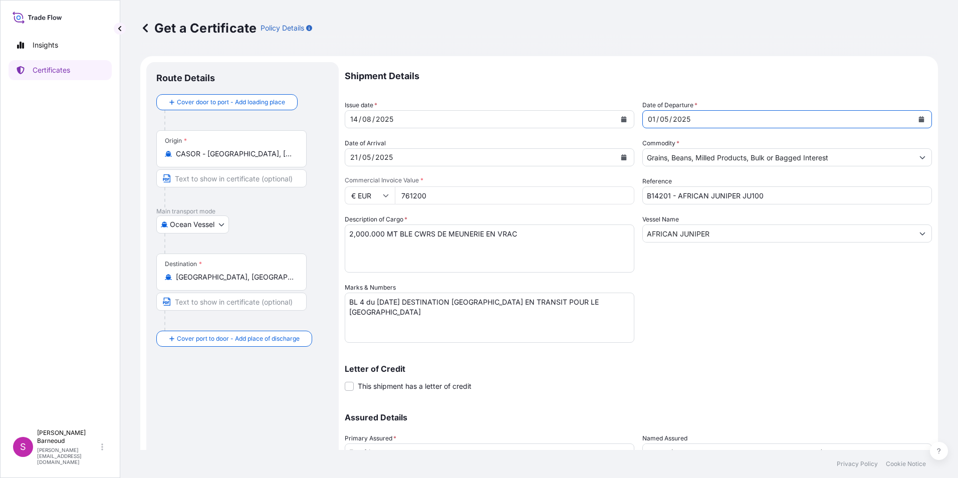
click at [749, 118] on button "Calendar" at bounding box center [921, 119] width 16 height 16
click at [616, 158] on button "Calendar" at bounding box center [624, 157] width 16 height 16
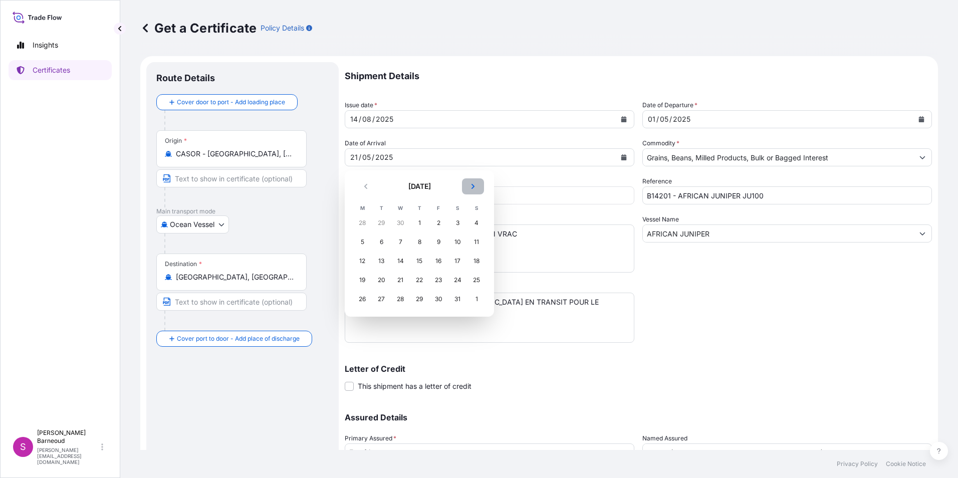
click at [477, 183] on button "Next" at bounding box center [473, 186] width 22 height 16
click at [476, 183] on button "Next" at bounding box center [473, 186] width 22 height 16
click at [476, 183] on icon "Next" at bounding box center [473, 186] width 6 height 6
click at [362, 224] on div "1" at bounding box center [362, 223] width 18 height 18
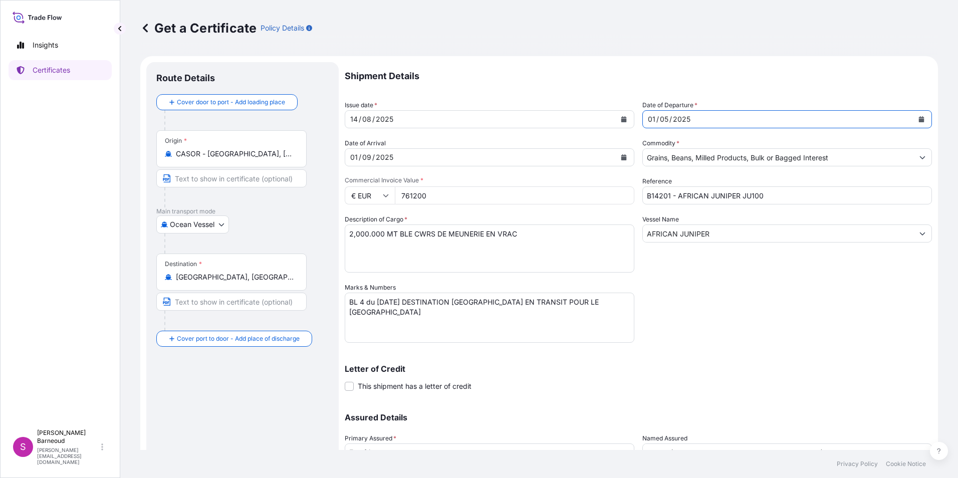
click at [749, 116] on icon "Calendar" at bounding box center [921, 119] width 6 height 6
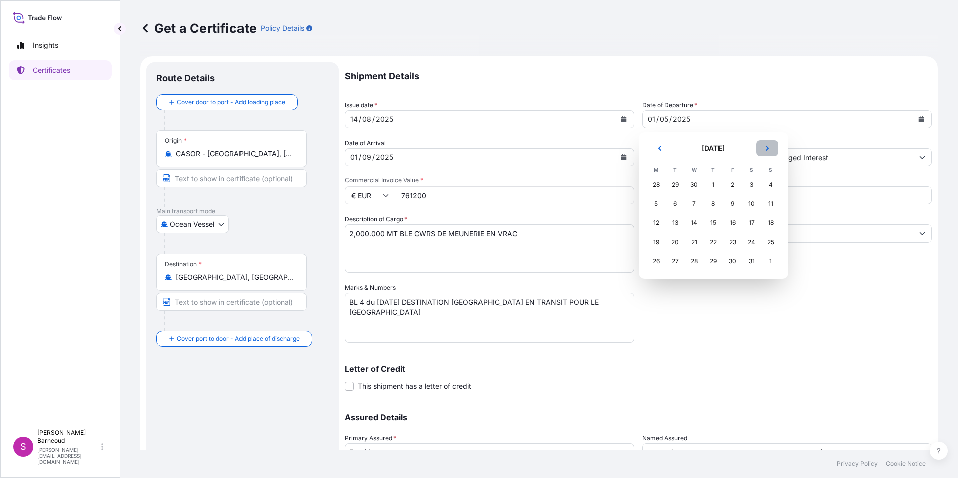
click at [749, 148] on icon "Next" at bounding box center [766, 148] width 3 height 5
click at [714, 223] on div "14" at bounding box center [714, 223] width 18 height 18
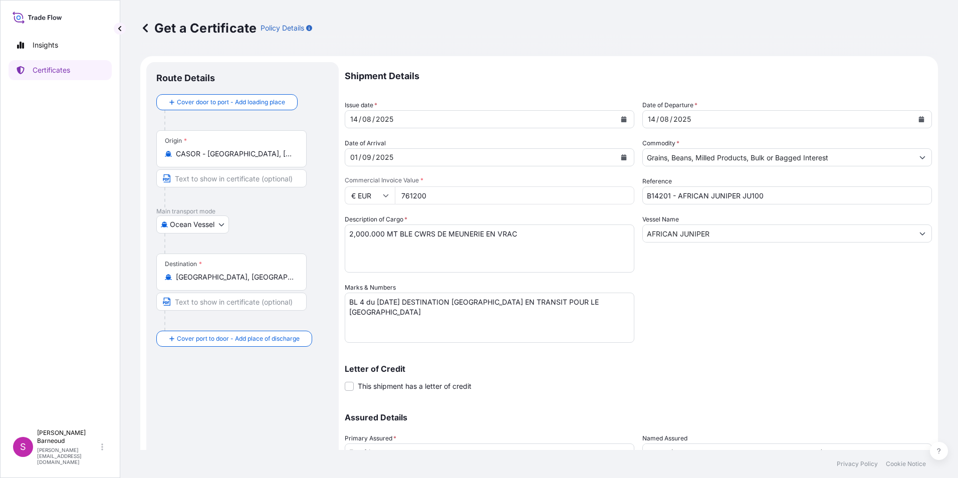
drag, startPoint x: 400, startPoint y: 192, endPoint x: 430, endPoint y: 197, distance: 30.5
click at [430, 197] on input "761200" at bounding box center [515, 195] width 240 height 18
paste input "1342000."
type input "1342000.00"
click at [363, 236] on textarea "2,000.000 MT BLE CWRS DE MEUNERIE EN VRAC" at bounding box center [490, 248] width 290 height 48
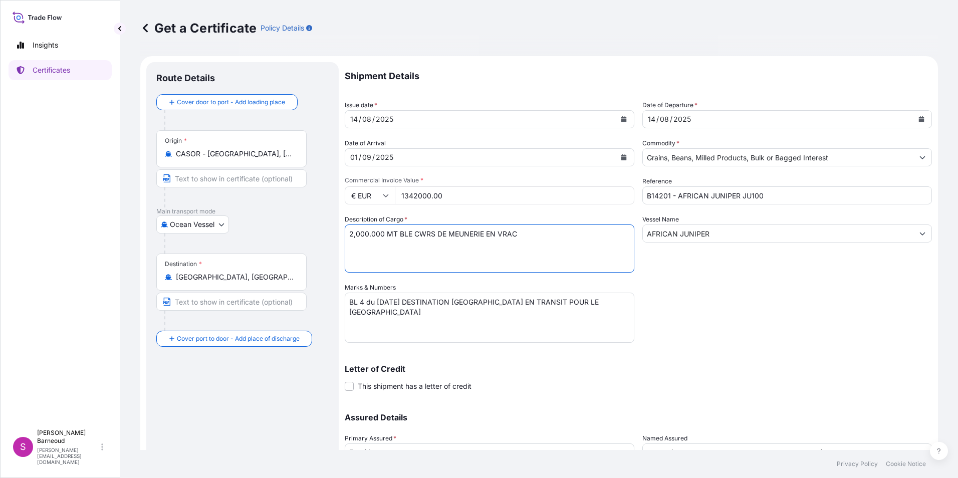
drag, startPoint x: 349, startPoint y: 232, endPoint x: 483, endPoint y: 237, distance: 133.9
click at [525, 235] on textarea "2,000.000 MT BLE CWRS DE MEUNERIE EN VRAC" at bounding box center [490, 248] width 290 height 48
paste textarea "5000 tm Blé Français de meunerie en vrac"
click at [565, 236] on textarea "2,000.000 MT BLE CWRS DE MEUNERIE EN VRAC" at bounding box center [490, 248] width 290 height 48
type textarea "5000 tm Blé Français de meunerie en vrac"
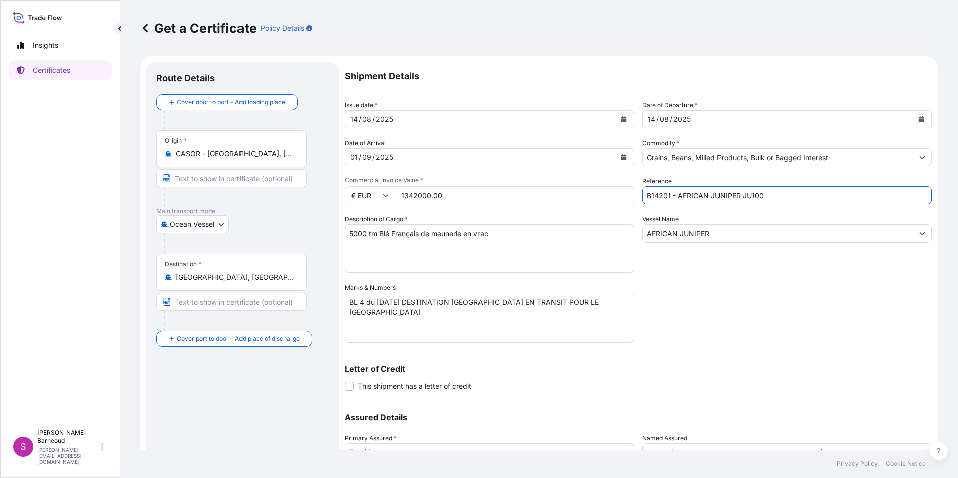
drag, startPoint x: 775, startPoint y: 199, endPoint x: 628, endPoint y: 195, distance: 146.9
click at [628, 195] on div "Shipment Details Issue date * 14 / 08 / 2025 Date of Departure * 14 / 08 / 2025…" at bounding box center [638, 281] width 587 height 439
type input "e"
type input "E13048- DESERT LION"
click at [749, 225] on input "AFRICAN JUNIPER" at bounding box center [778, 233] width 271 height 18
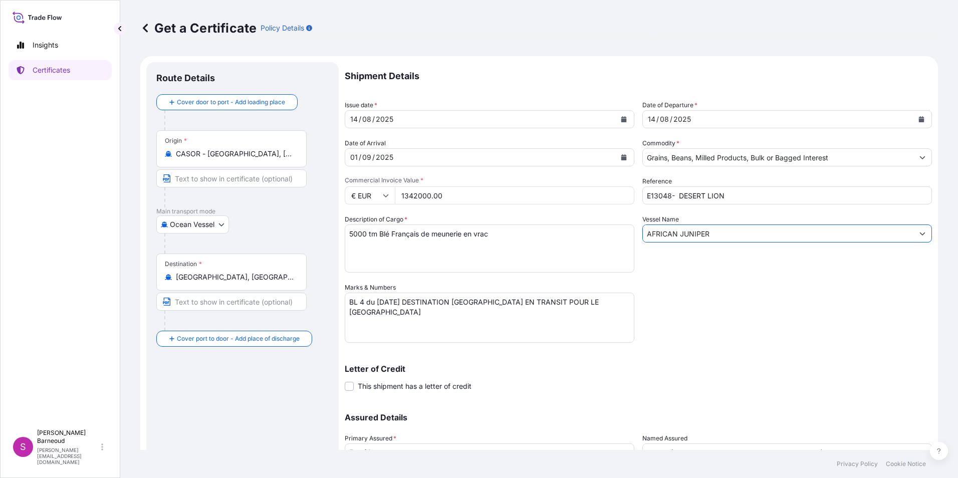
drag, startPoint x: 744, startPoint y: 233, endPoint x: 634, endPoint y: 236, distance: 109.8
click at [637, 235] on div "Shipment Details Issue date * 14 / 08 / 2025 Date of Departure * 14 / 08 / 2025…" at bounding box center [638, 281] width 587 height 439
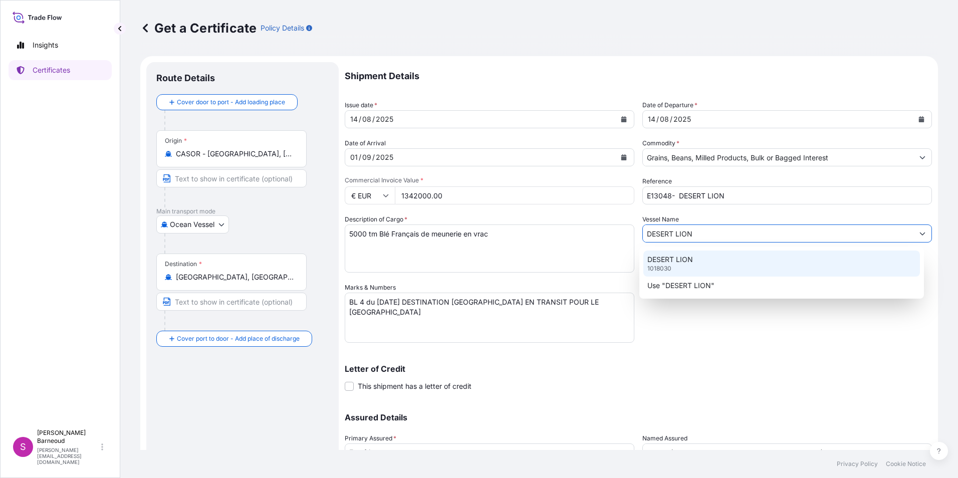
click at [679, 258] on p "DESERT LION" at bounding box center [670, 260] width 46 height 10
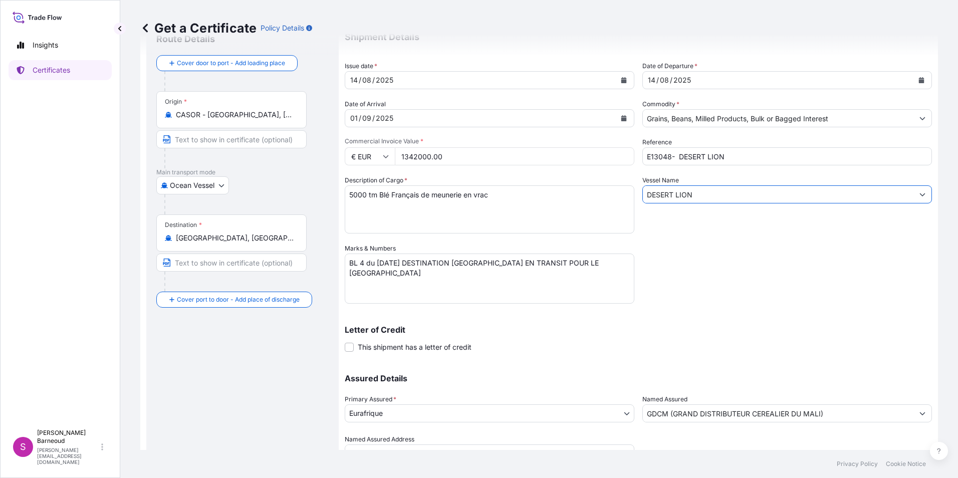
scroll to position [86, 0]
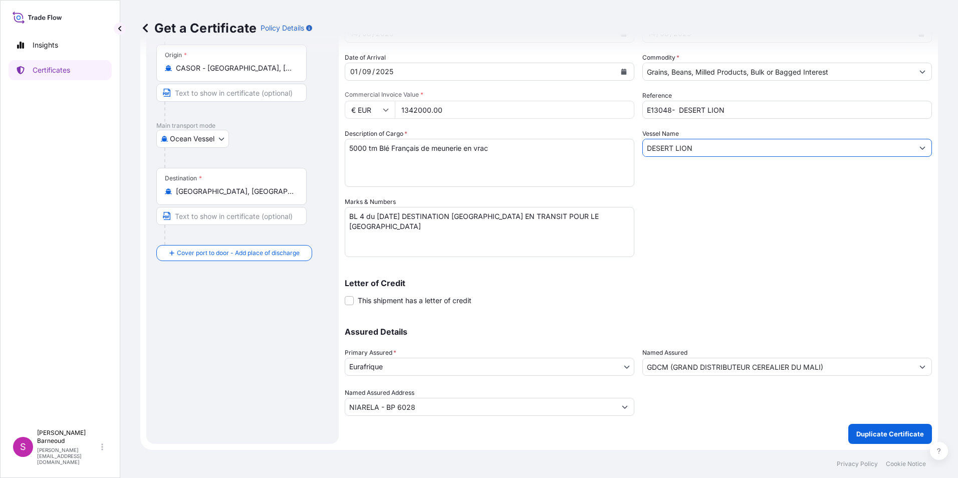
type input "DESERT LION"
click at [258, 71] on input "CASOR - Sorel, Canada" at bounding box center [235, 68] width 118 height 10
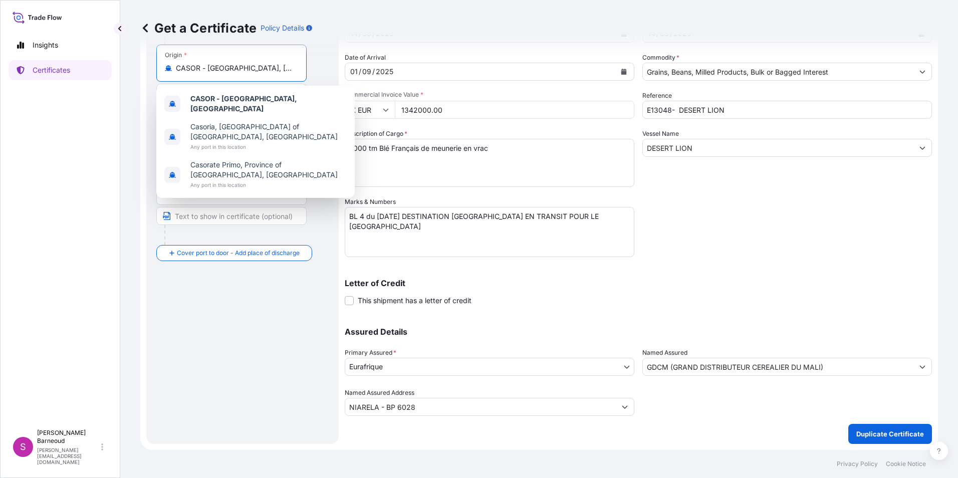
drag, startPoint x: 256, startPoint y: 70, endPoint x: 172, endPoint y: 67, distance: 83.2
click at [172, 67] on div "CASOR - Sorel, Canada" at bounding box center [231, 68] width 133 height 10
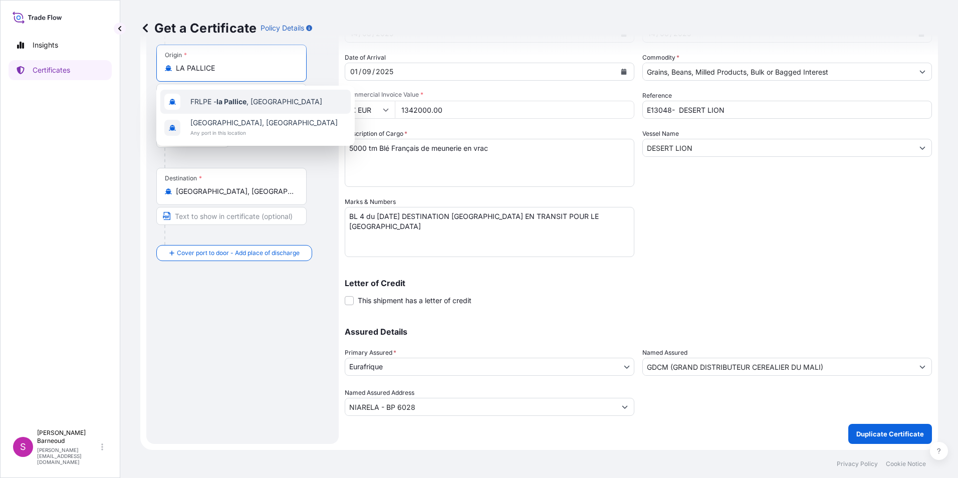
click at [257, 99] on span "FRLPE - la Pallice , France" at bounding box center [256, 102] width 132 height 10
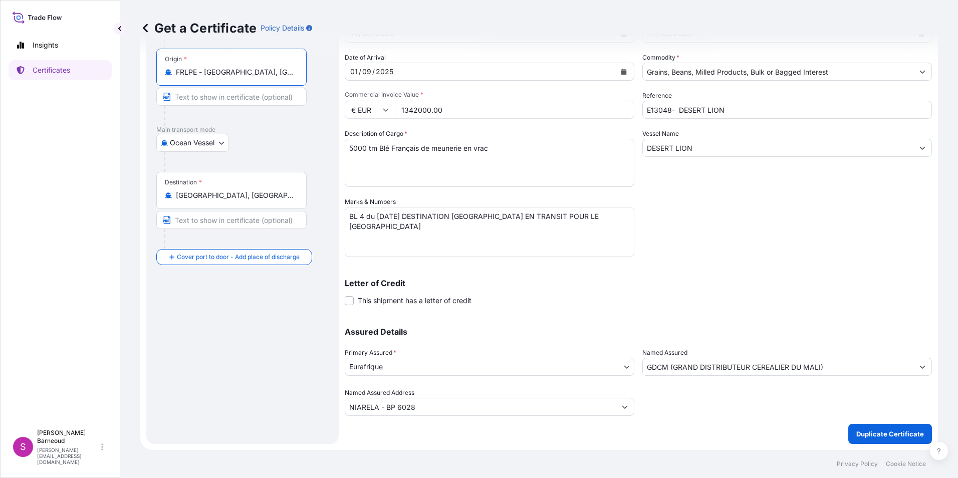
type input "FRLPE - la Pallice, France"
click at [219, 141] on body "2 options available. Insights Certificates S Stéphanie Barneoud stephanie.barne…" at bounding box center [479, 239] width 958 height 478
click at [188, 221] on span "Ocean Vessel" at bounding box center [197, 223] width 45 height 10
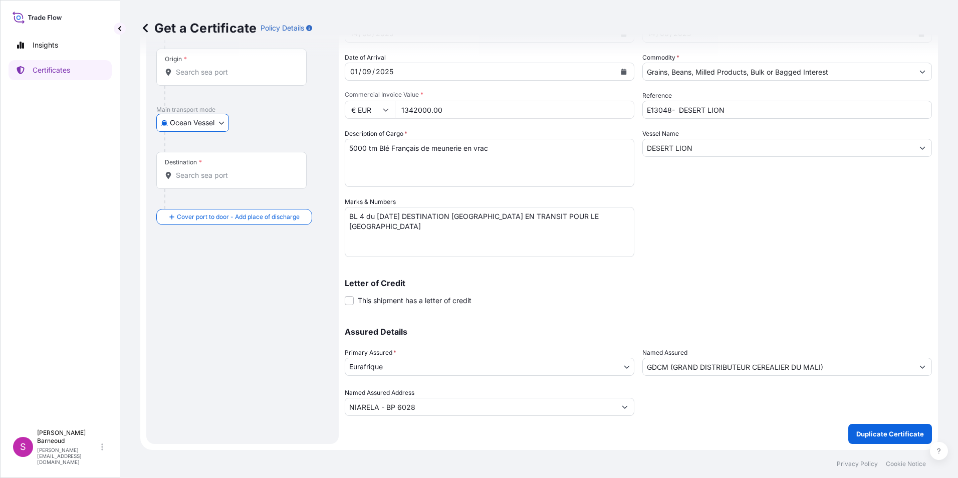
click at [192, 172] on input "Destination *" at bounding box center [235, 175] width 118 height 10
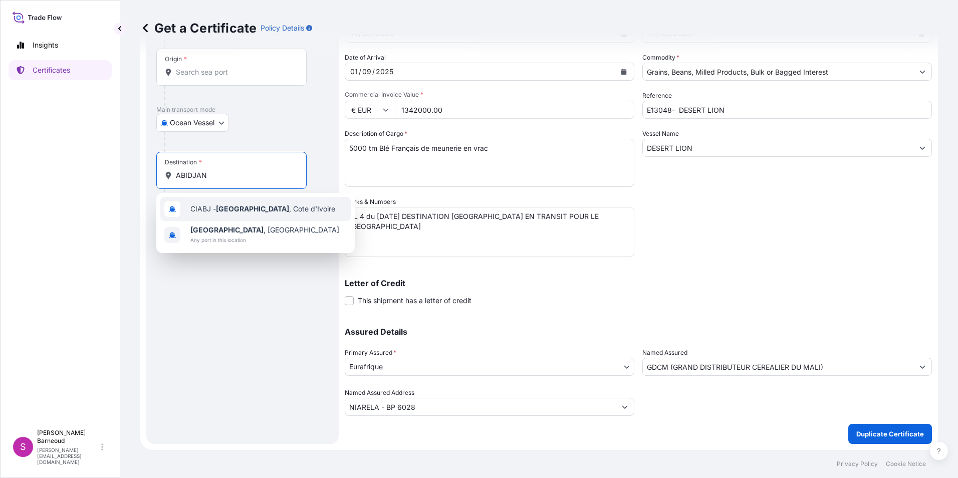
click at [208, 208] on span "CIABJ - Abidjan , Cote d'Ivoire" at bounding box center [262, 209] width 145 height 10
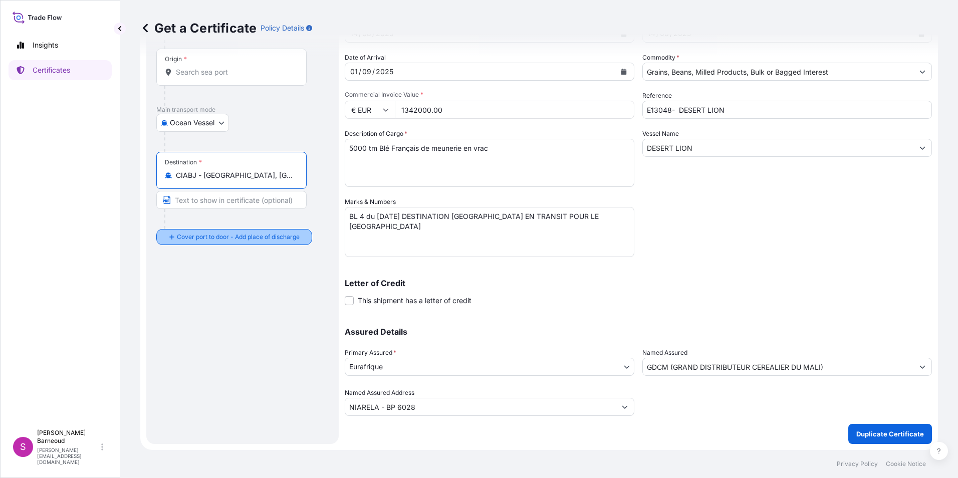
type input "CIABJ - Abidjan, Cote d'Ivoire"
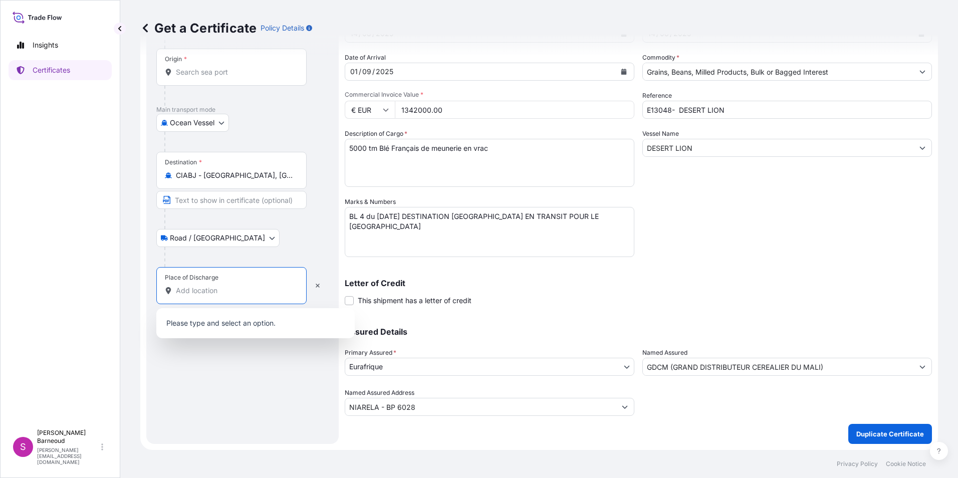
click at [188, 292] on input "Place of Discharge" at bounding box center [235, 291] width 118 height 10
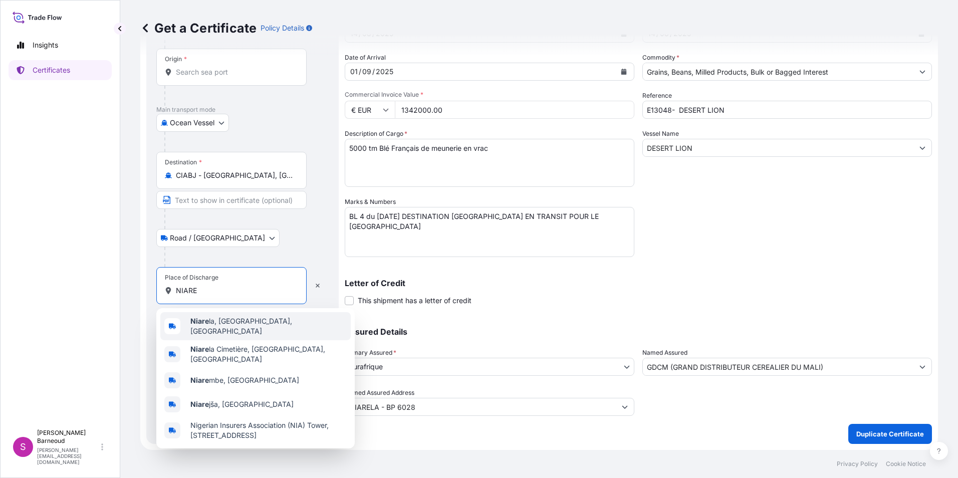
click at [269, 323] on div "Niare la, Bamako, Mali" at bounding box center [255, 326] width 190 height 28
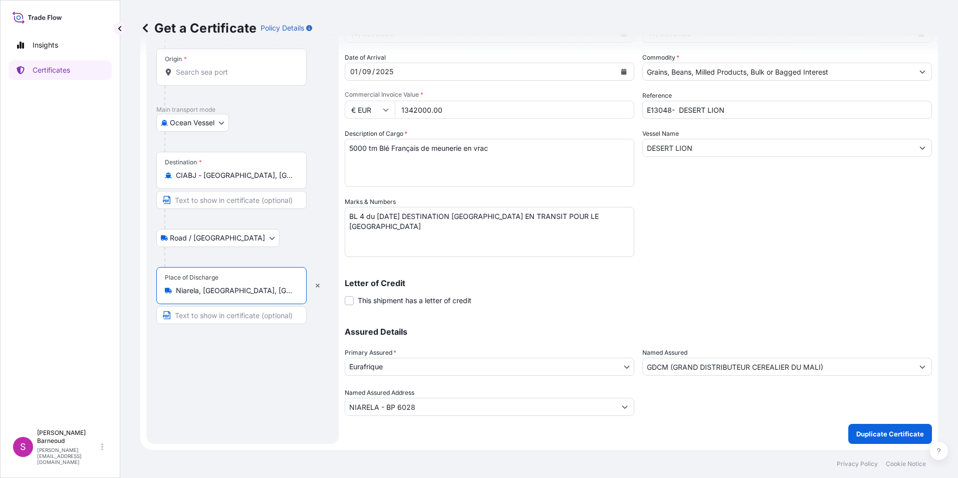
type input "Niarela, Bamako, Mali"
click at [246, 362] on div "Route Details Reset Route Details Cover door to port - Add loading place Place …" at bounding box center [242, 209] width 172 height 447
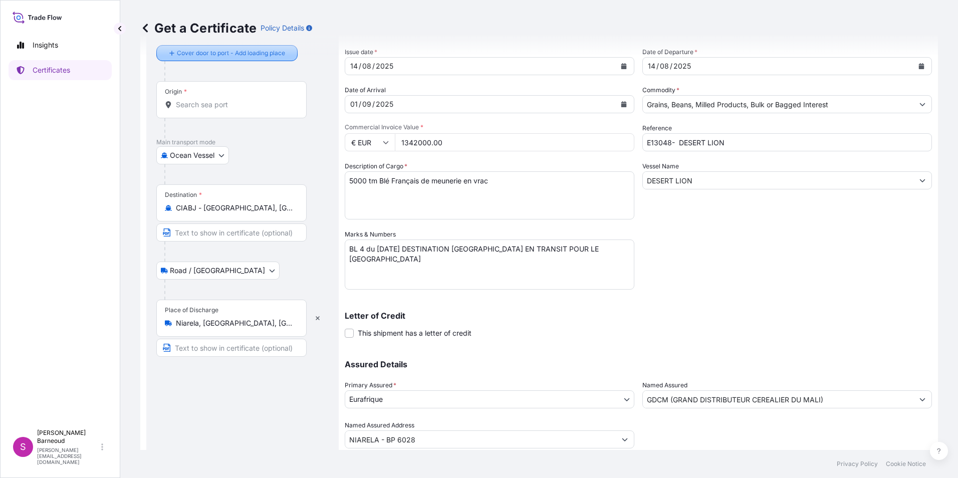
scroll to position [0, 0]
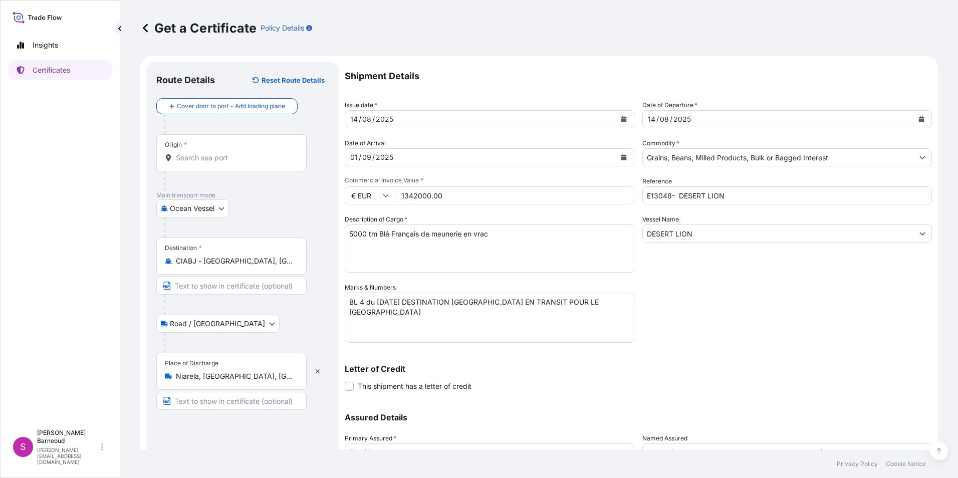
click at [191, 155] on input "Origin *" at bounding box center [235, 158] width 118 height 10
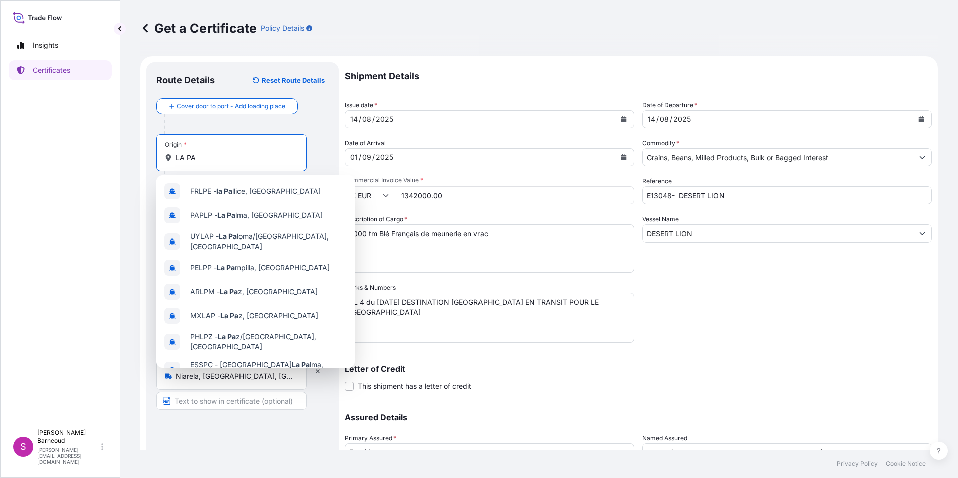
click at [198, 189] on span "FRLPE - la Pa llice, France" at bounding box center [255, 191] width 130 height 10
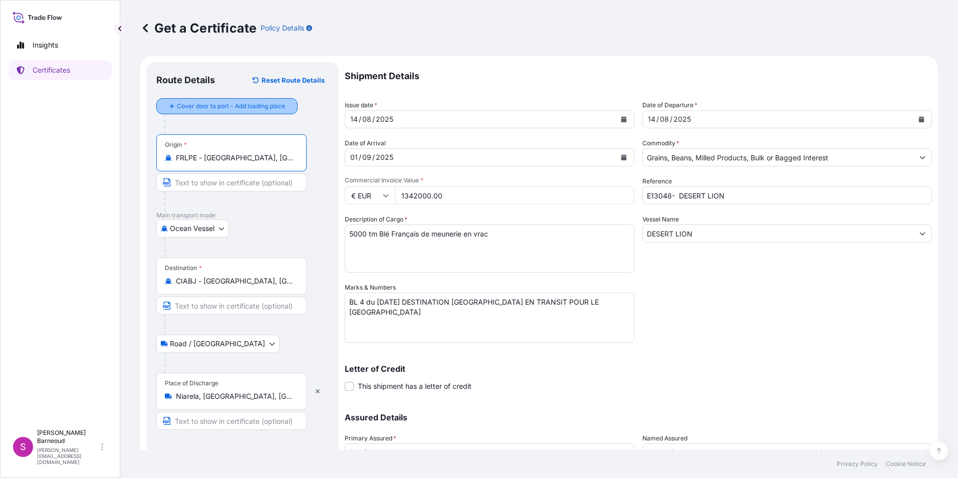
type input "FRLPE - la Pallice, France"
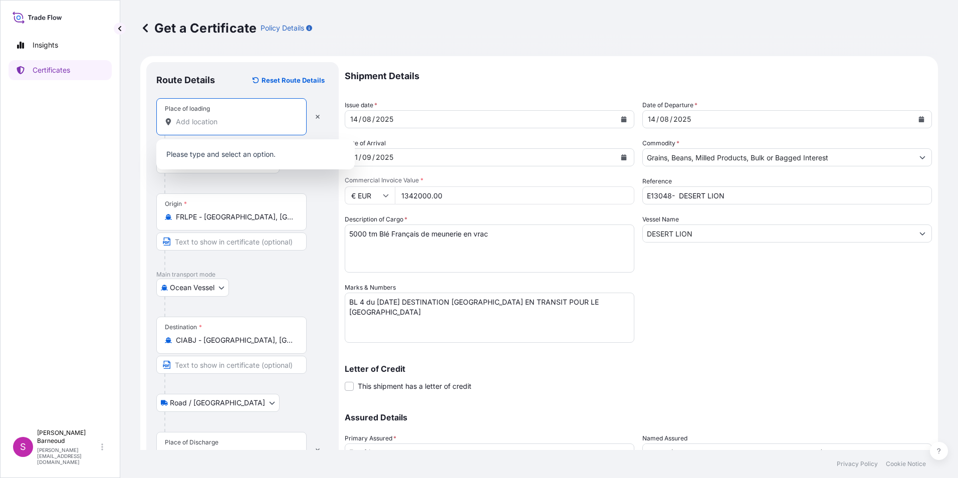
click at [207, 122] on input "Place of loading" at bounding box center [235, 122] width 118 height 10
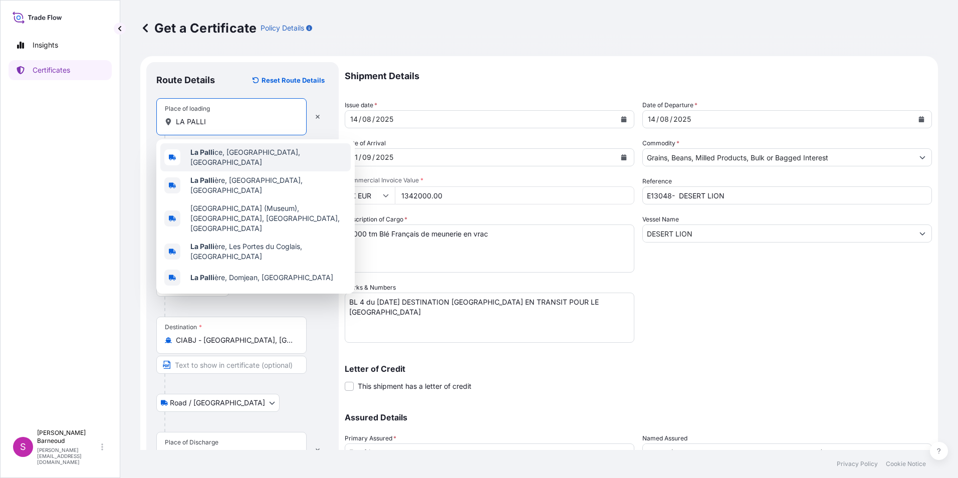
click at [202, 153] on b "La Palli" at bounding box center [202, 152] width 24 height 9
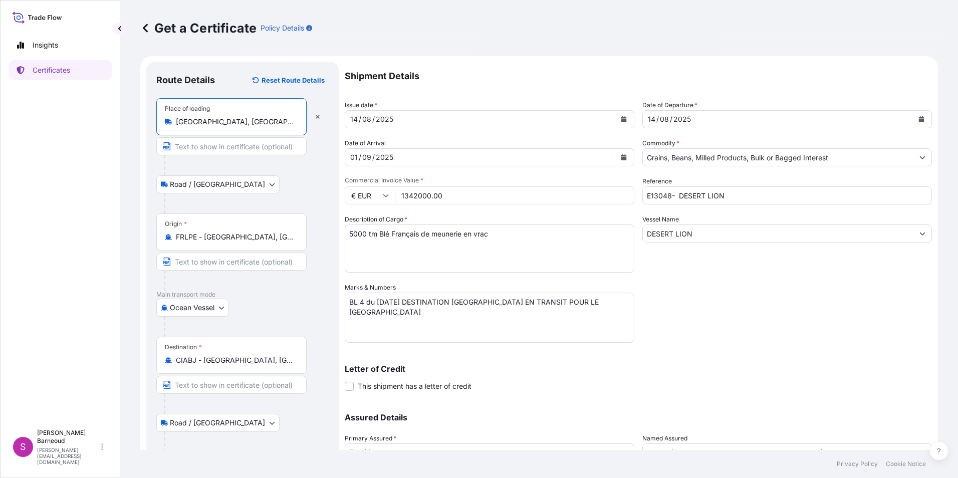
scroll to position [86, 0]
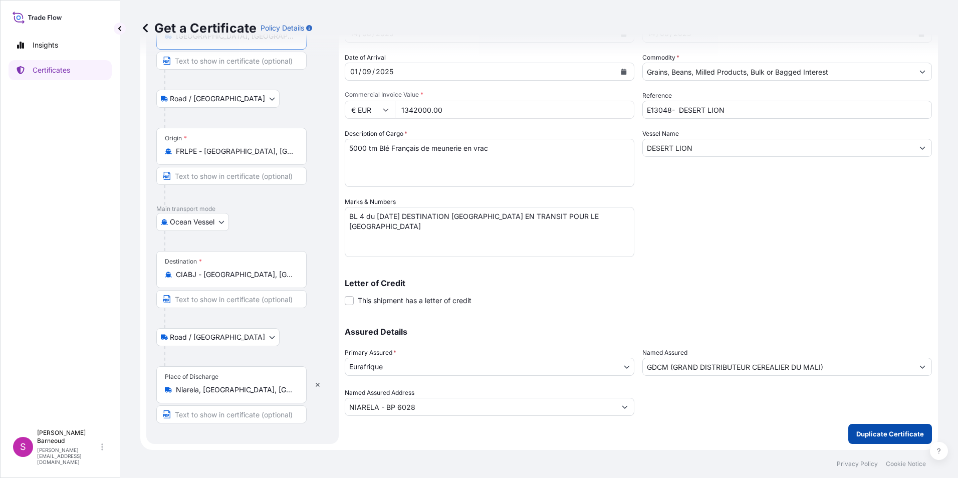
type input "La Pallice, La Rochelle, France"
click at [749, 362] on p "Duplicate Certificate" at bounding box center [890, 434] width 68 height 10
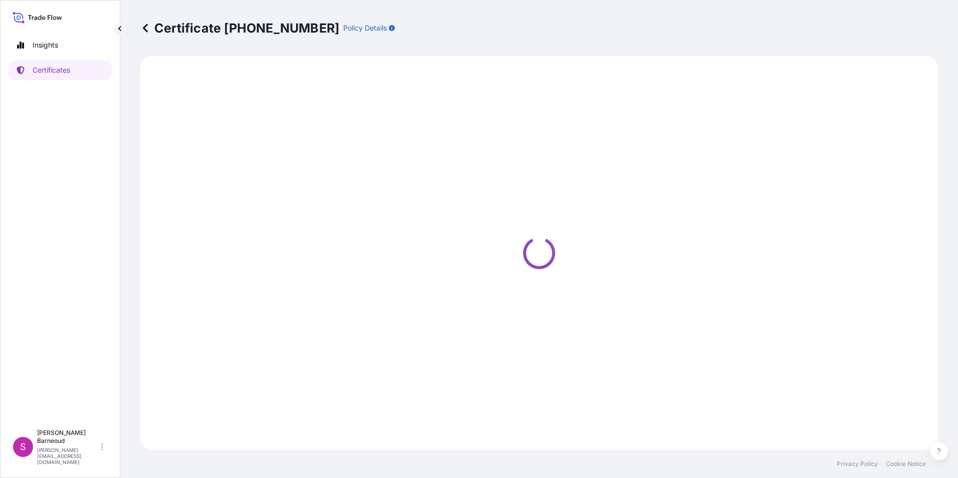
select select "Road / Inland"
select select "Ocean Vessel"
select select "Road / Inland"
select select "31636"
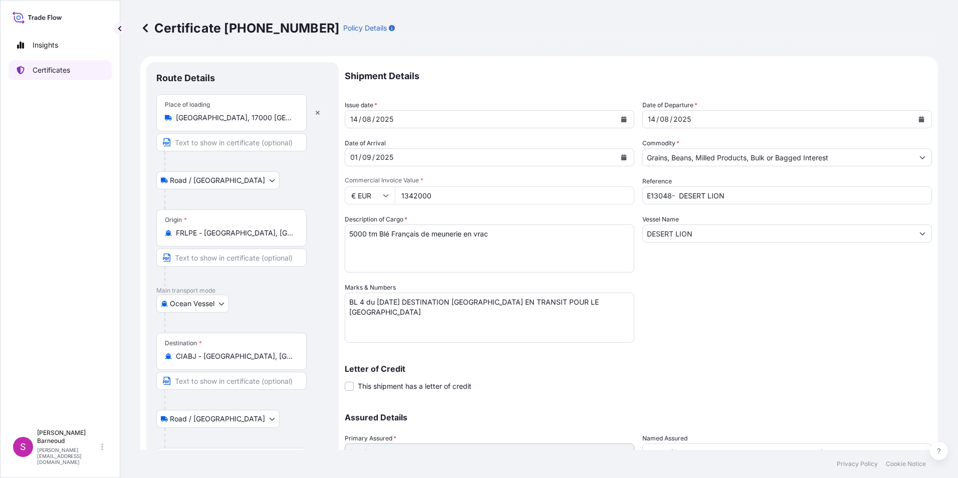
click at [49, 70] on p "Certificates" at bounding box center [52, 70] width 38 height 10
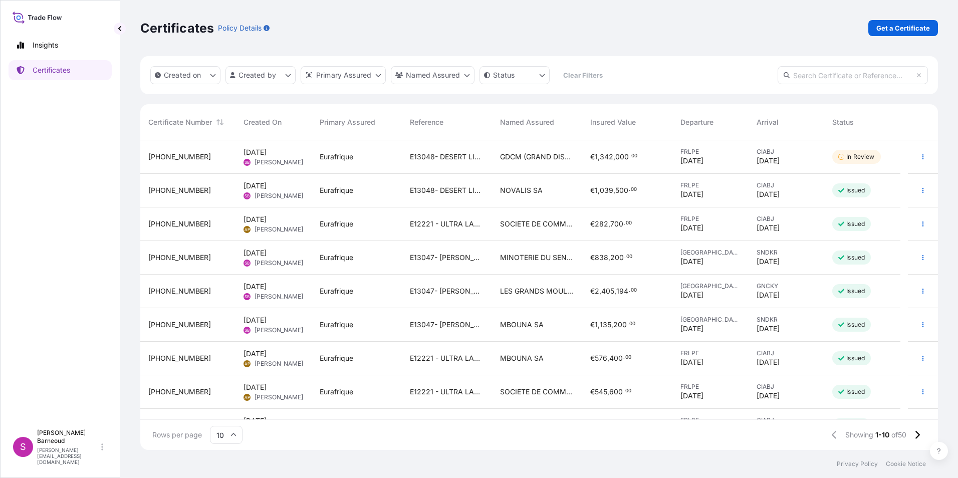
scroll to position [57, 0]
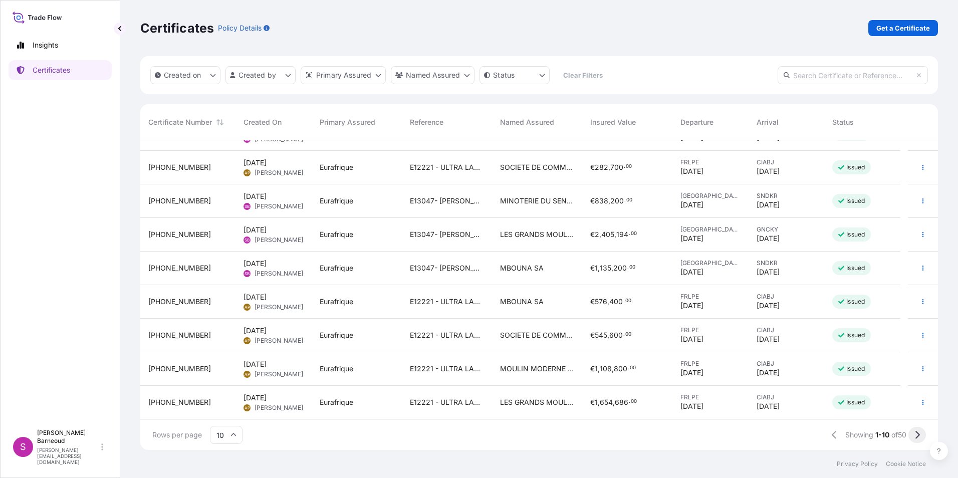
click at [749, 362] on icon at bounding box center [917, 434] width 6 height 9
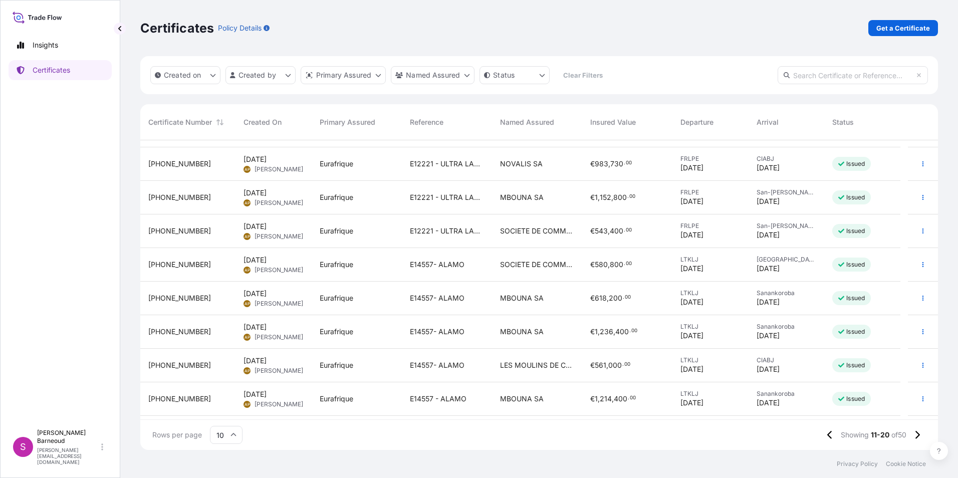
scroll to position [0, 0]
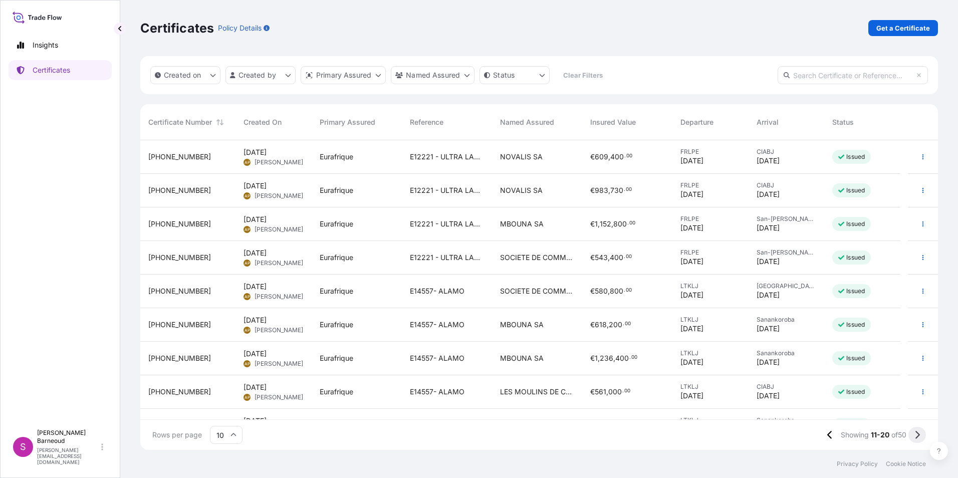
click at [749, 362] on icon at bounding box center [917, 435] width 5 height 8
click at [749, 362] on button at bounding box center [829, 435] width 18 height 16
click at [749, 362] on icon at bounding box center [830, 434] width 6 height 9
